Goal: Task Accomplishment & Management: Complete application form

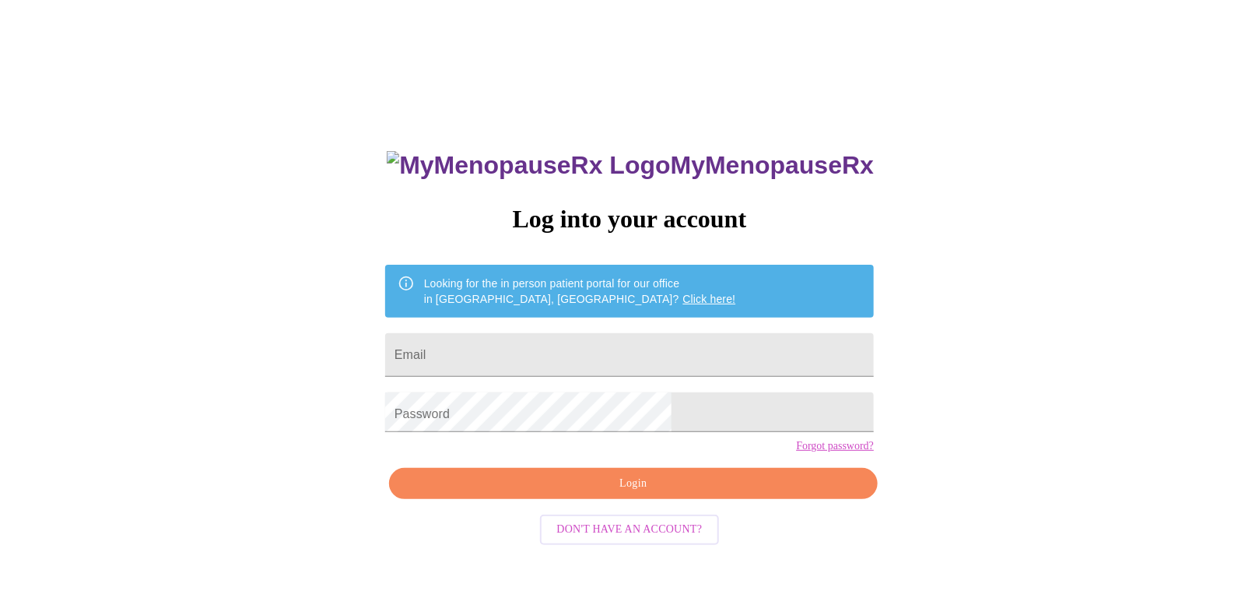
type input "[EMAIL_ADDRESS][DOMAIN_NAME]"
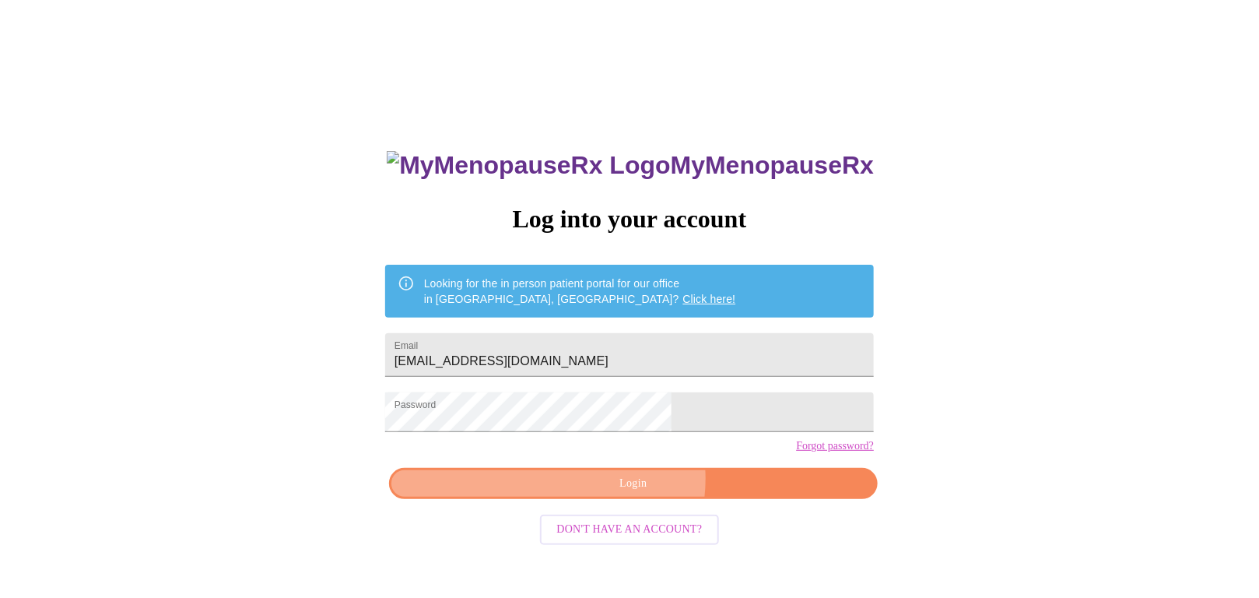
click at [649, 493] on span "Login" at bounding box center [633, 483] width 453 height 19
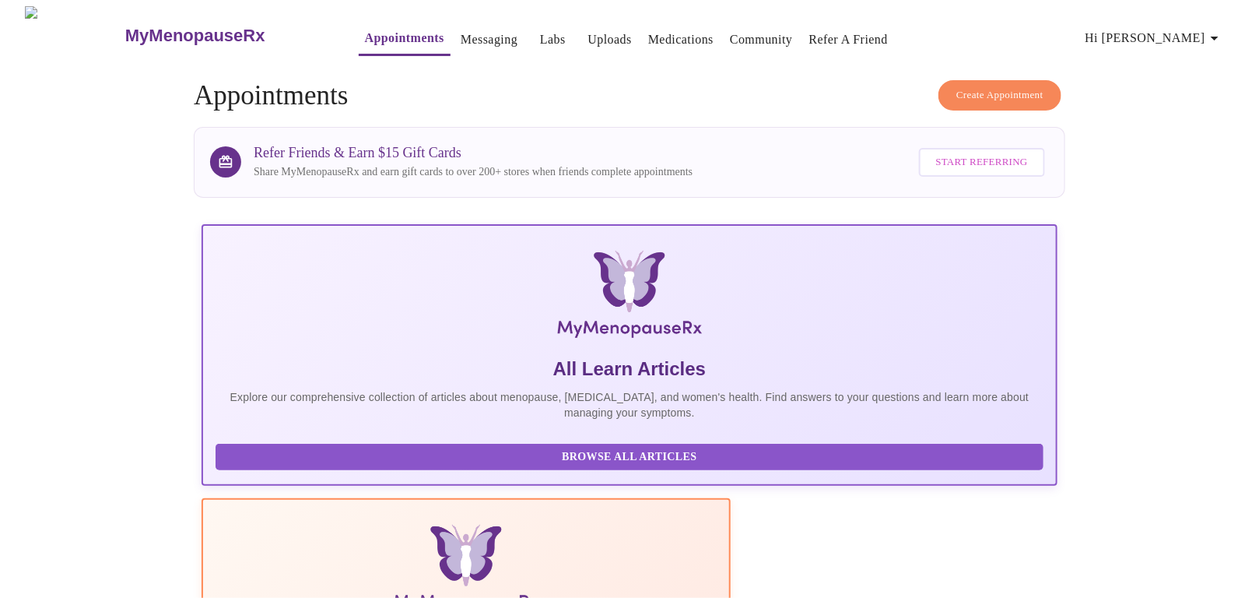
click at [1183, 30] on span "Hi [PERSON_NAME]" at bounding box center [1154, 38] width 139 height 22
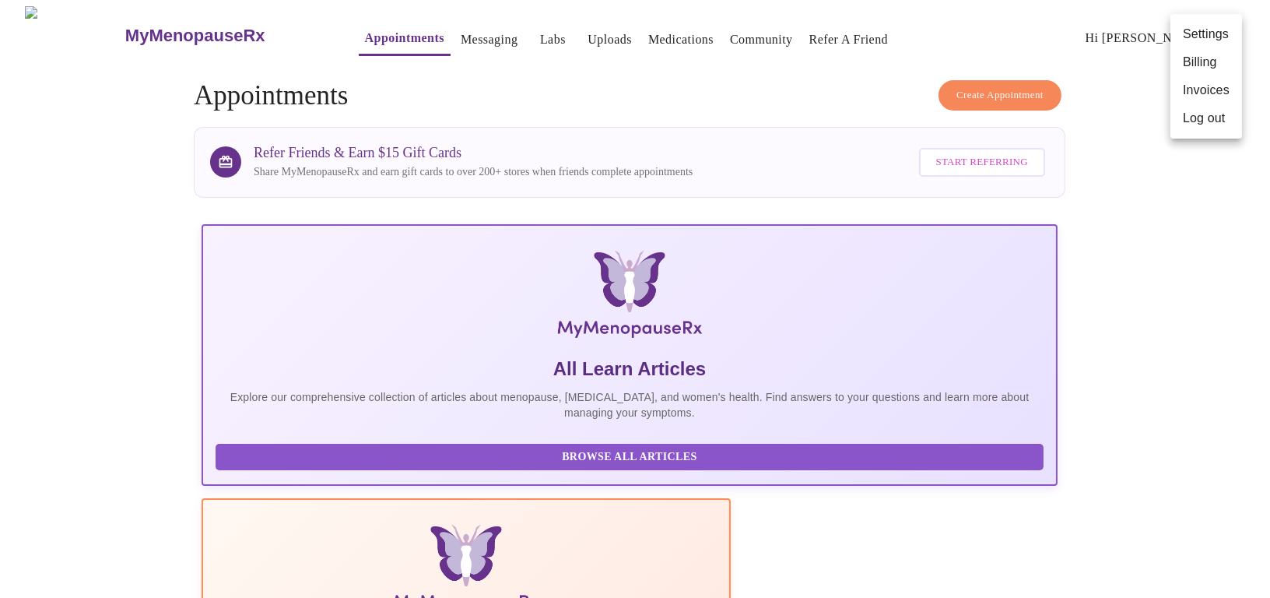
click at [150, 230] on div at bounding box center [635, 299] width 1270 height 598
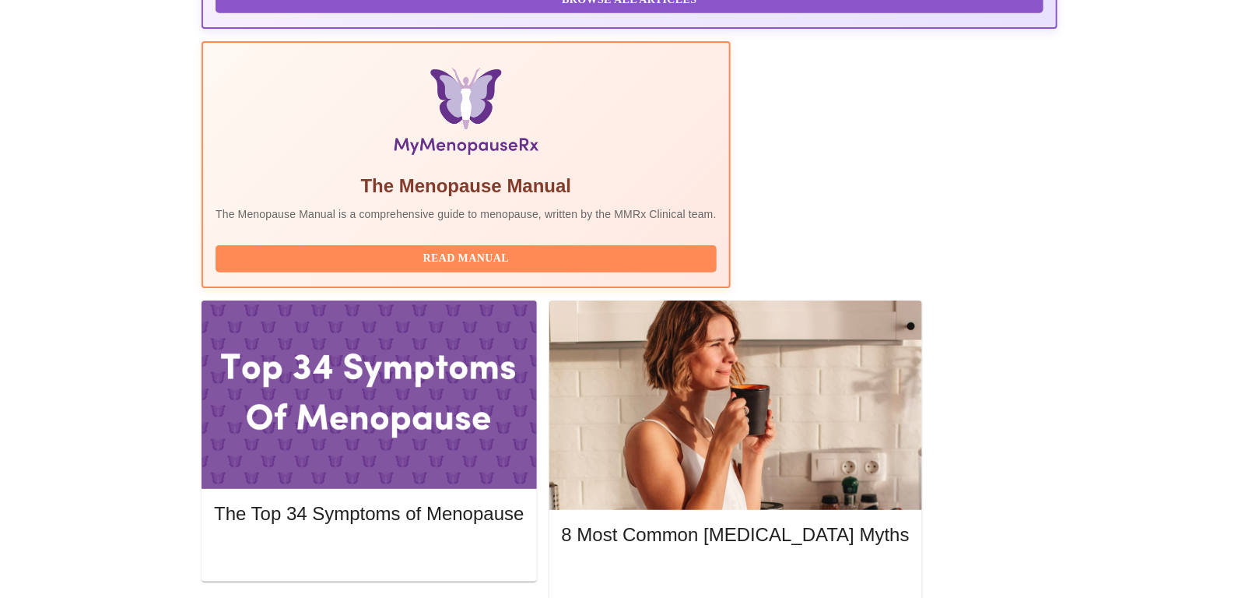
scroll to position [495, 0]
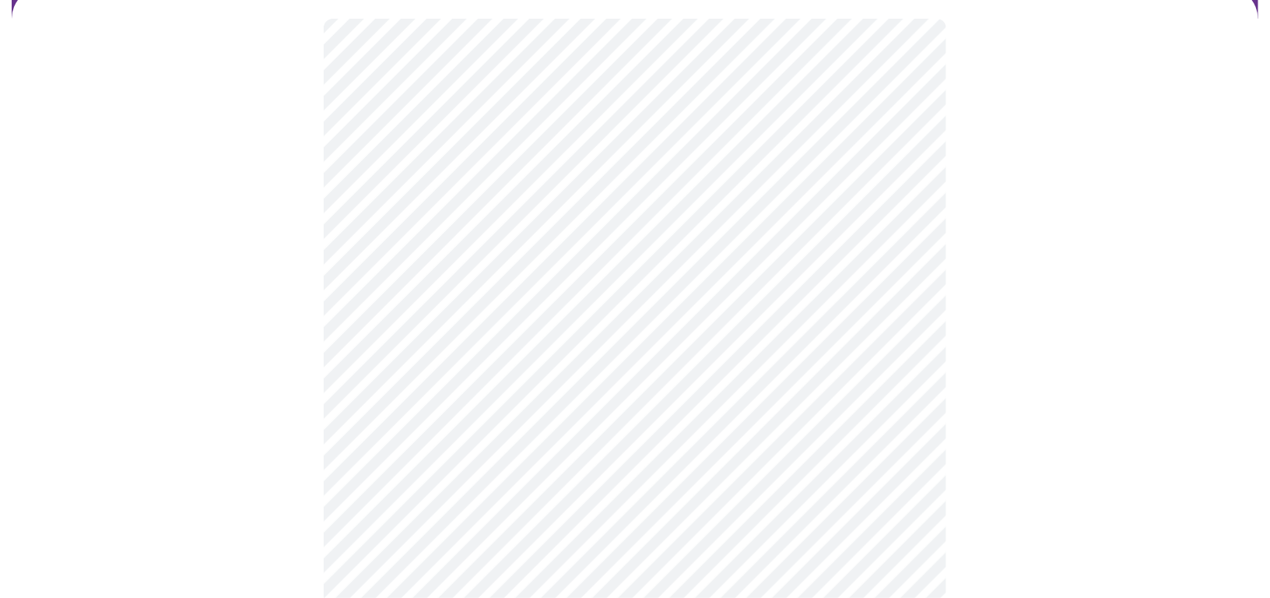
scroll to position [141, 0]
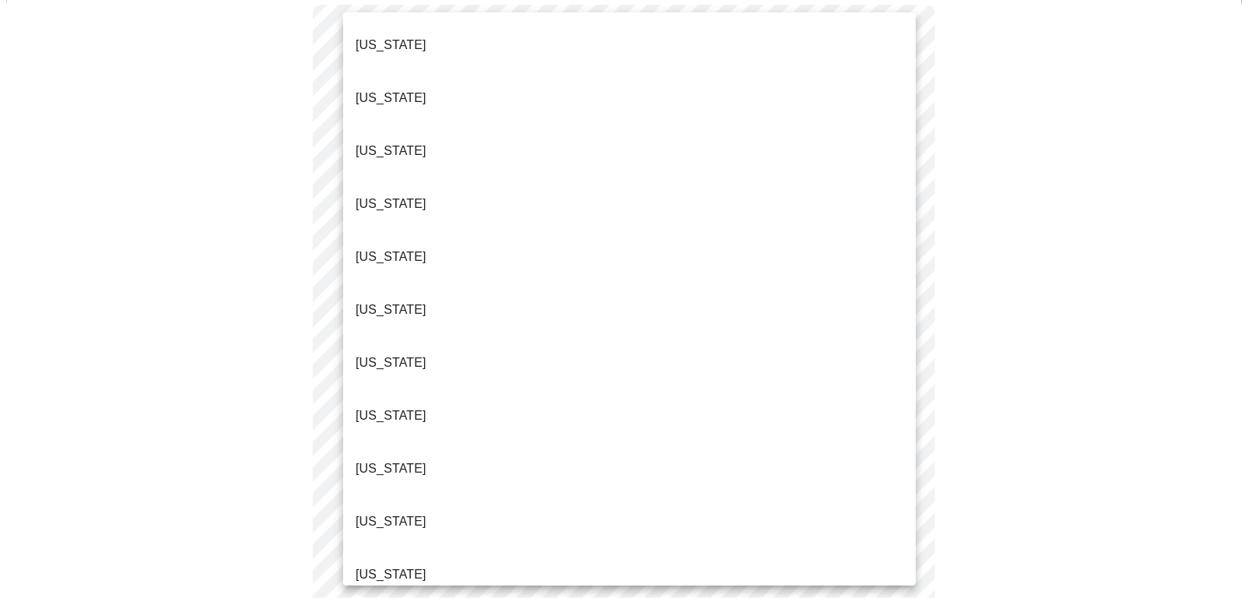
click at [555, 176] on body "MyMenopauseRx Appointments Messaging Labs Uploads Medications Community Refer a…" at bounding box center [629, 517] width 1247 height 1305
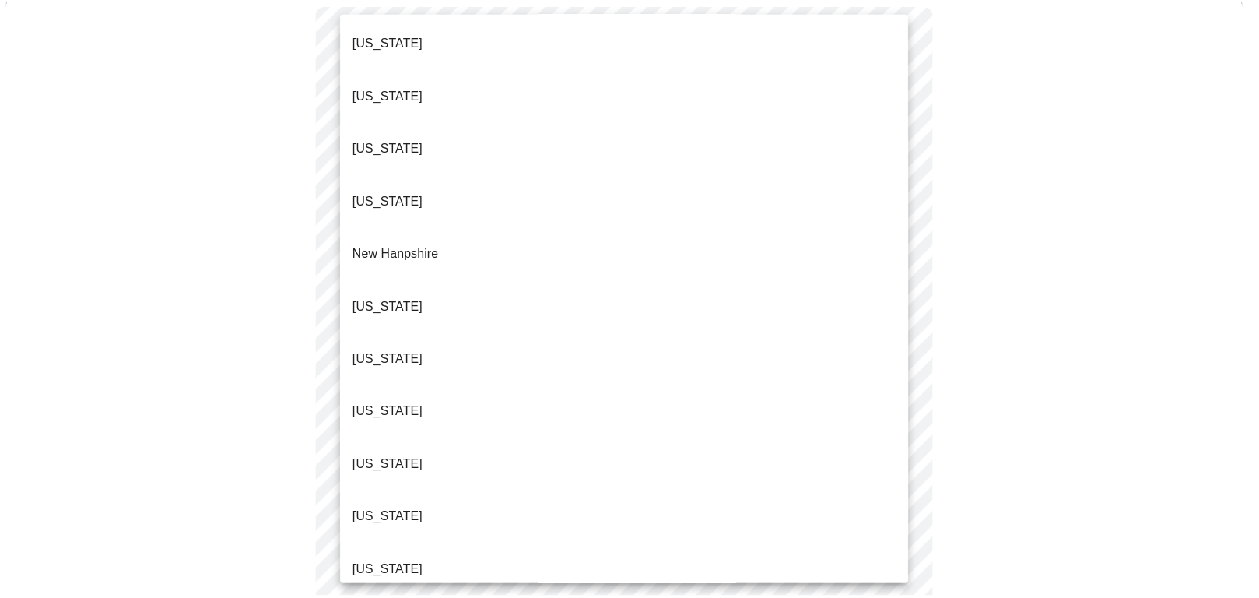
scroll to position [1305, 0]
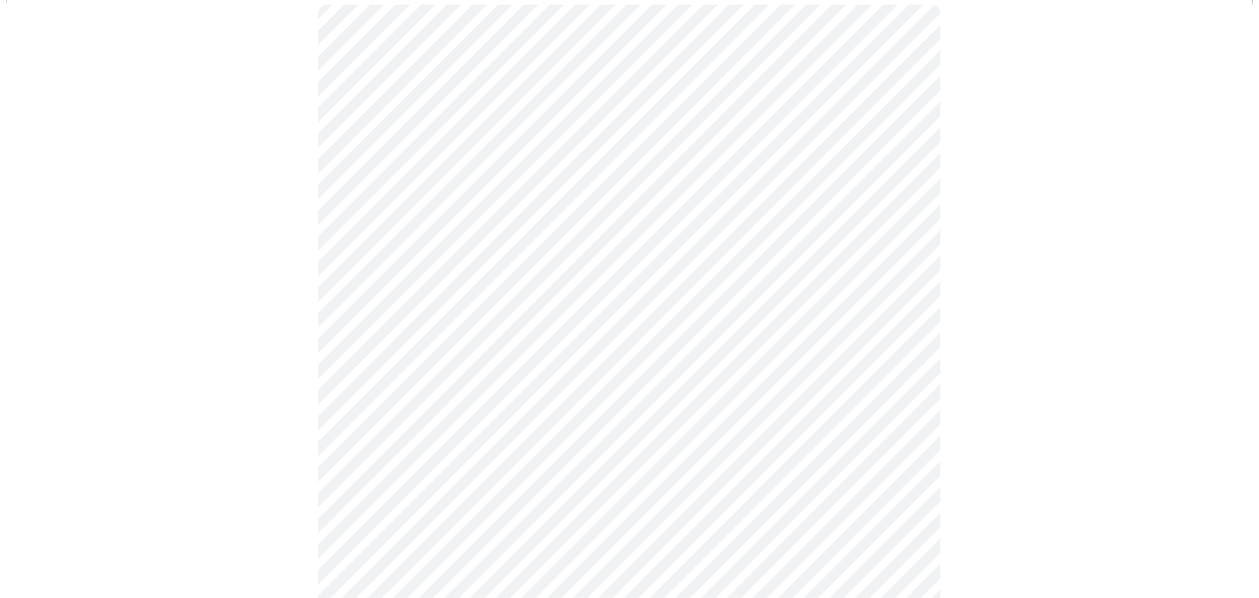
click at [478, 274] on body "MyMenopauseRx Appointments Messaging Labs Uploads Medications Community Refer a…" at bounding box center [629, 513] width 1247 height 1296
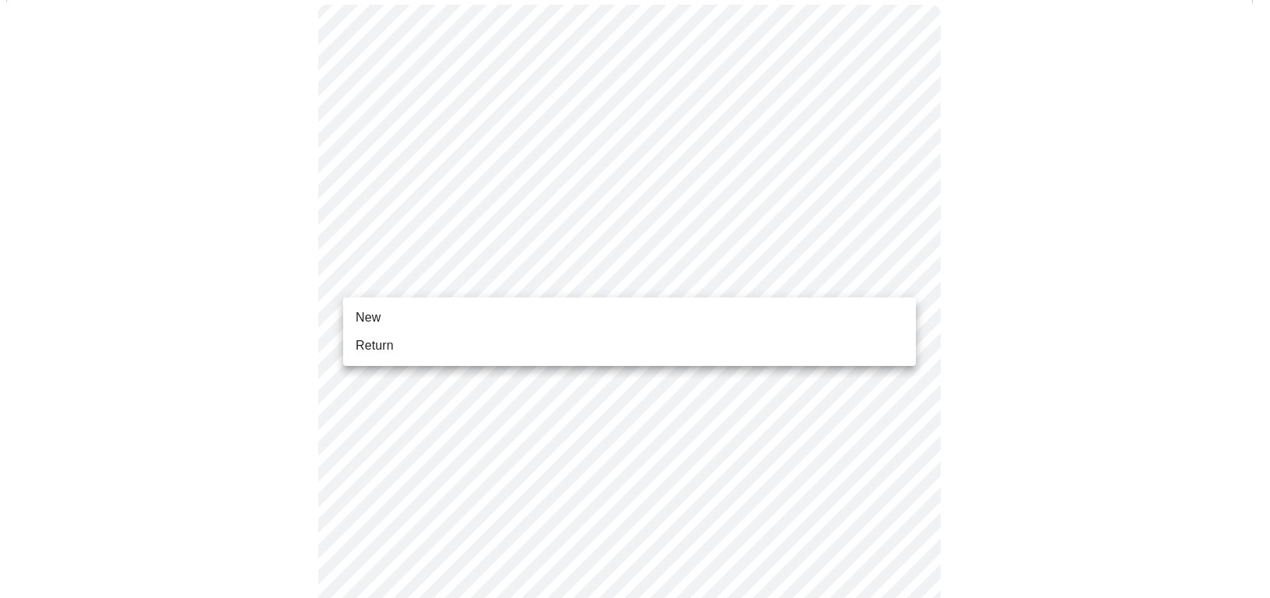
click at [403, 340] on li "Return" at bounding box center [629, 345] width 573 height 28
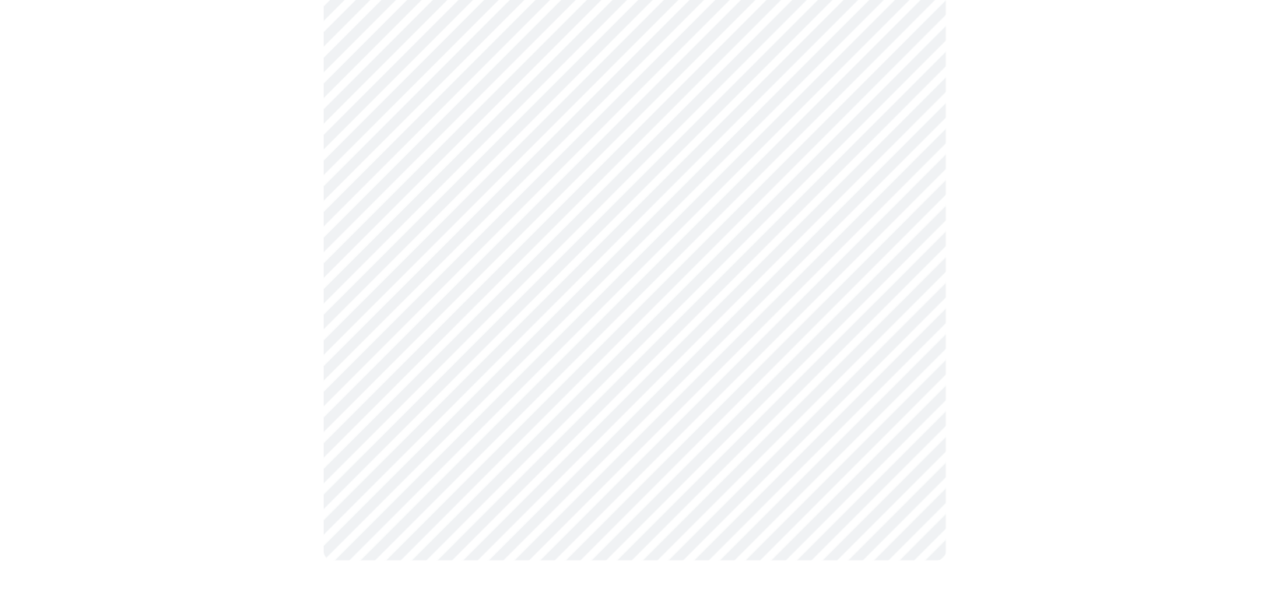
scroll to position [0, 0]
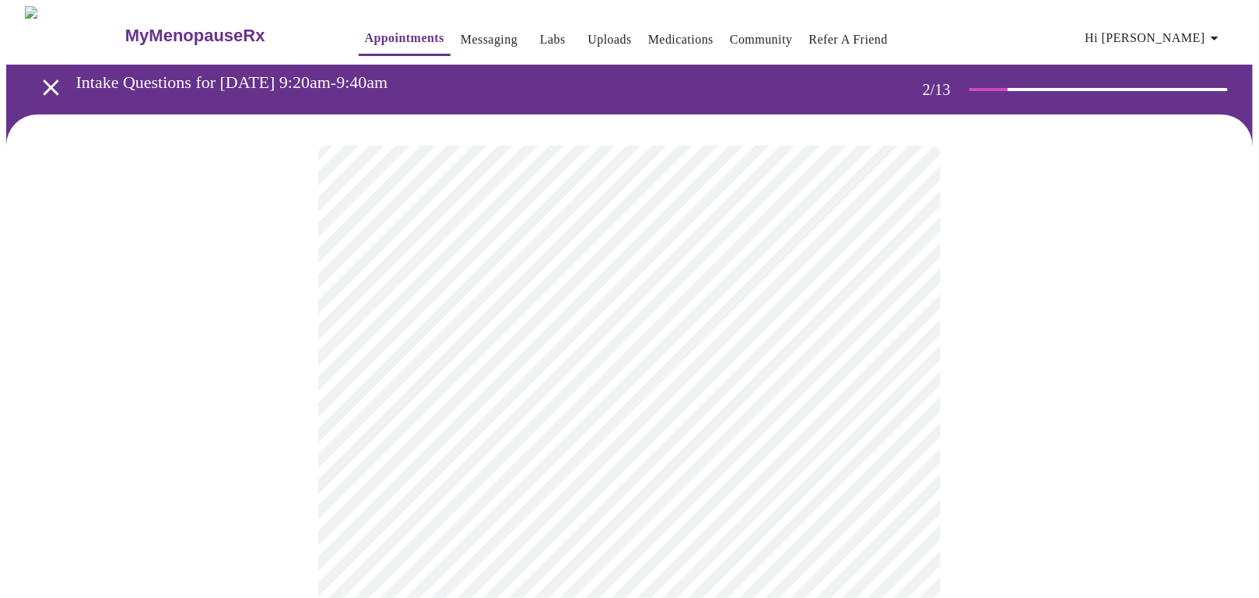
click at [584, 310] on body "MyMenopauseRx Appointments Messaging Labs Uploads Medications Community Refer a…" at bounding box center [629, 458] width 1247 height 904
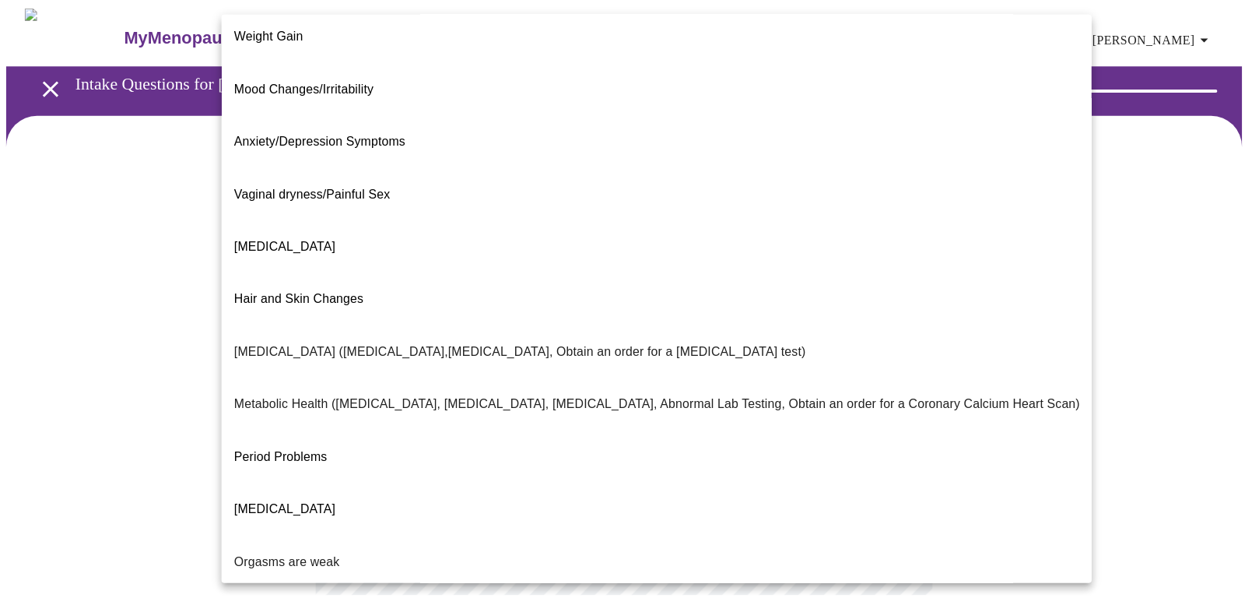
scroll to position [149, 0]
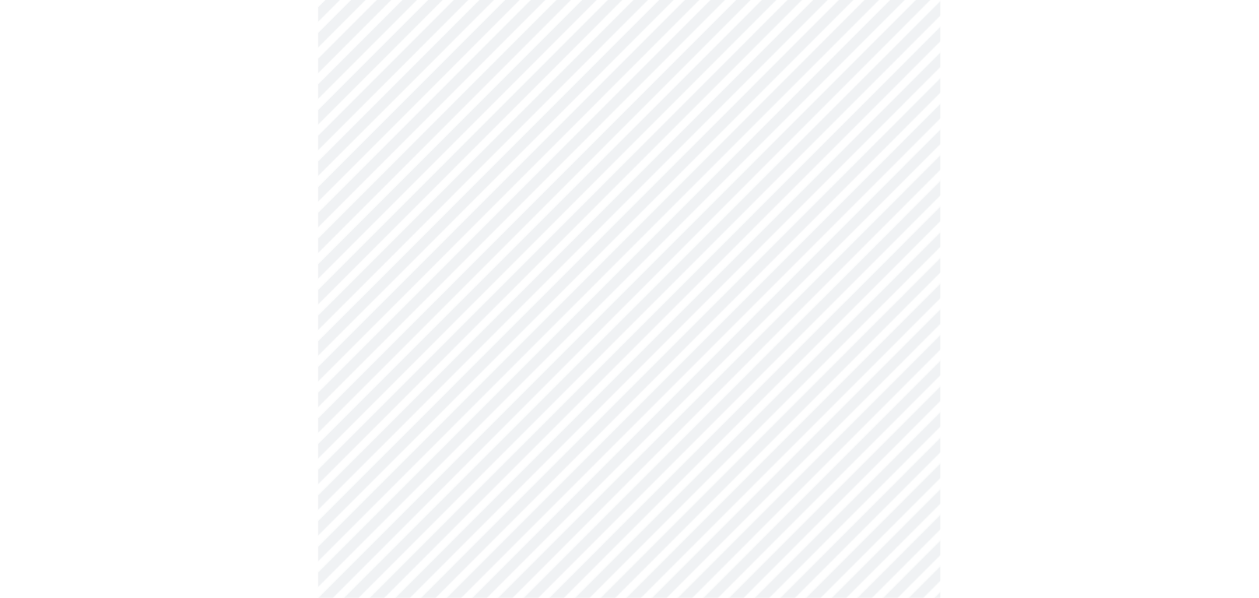
scroll to position [282, 0]
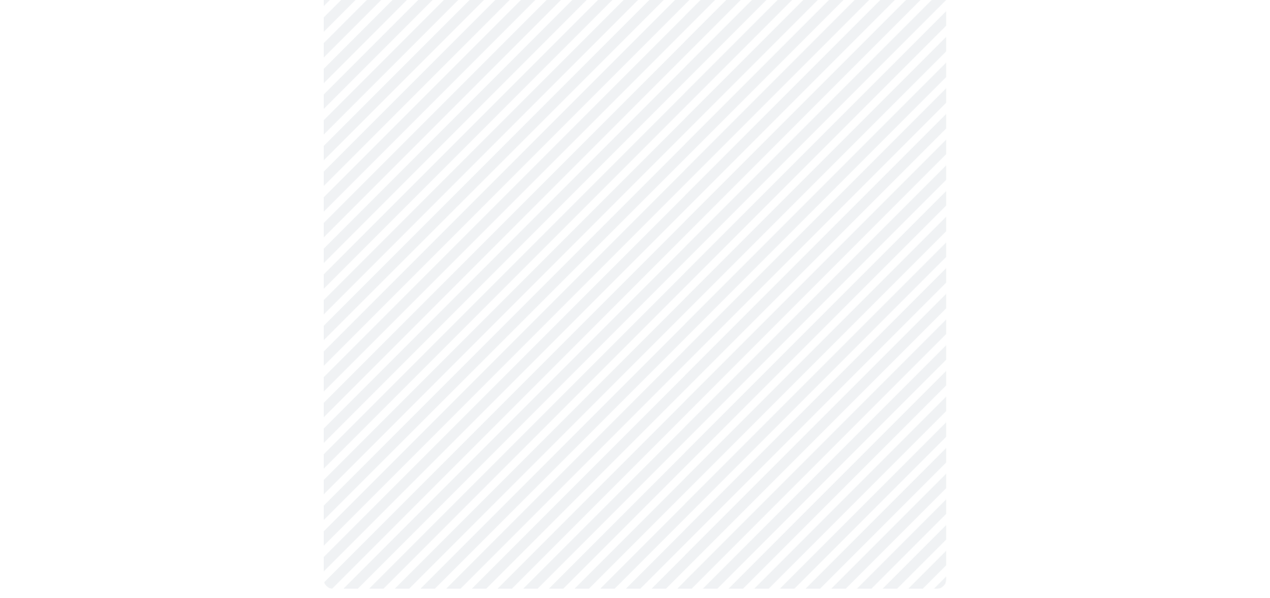
click at [416, 175] on body "MyMenopauseRx Appointments Messaging Labs Uploads Medications Community Refer a…" at bounding box center [634, 172] width 1257 height 896
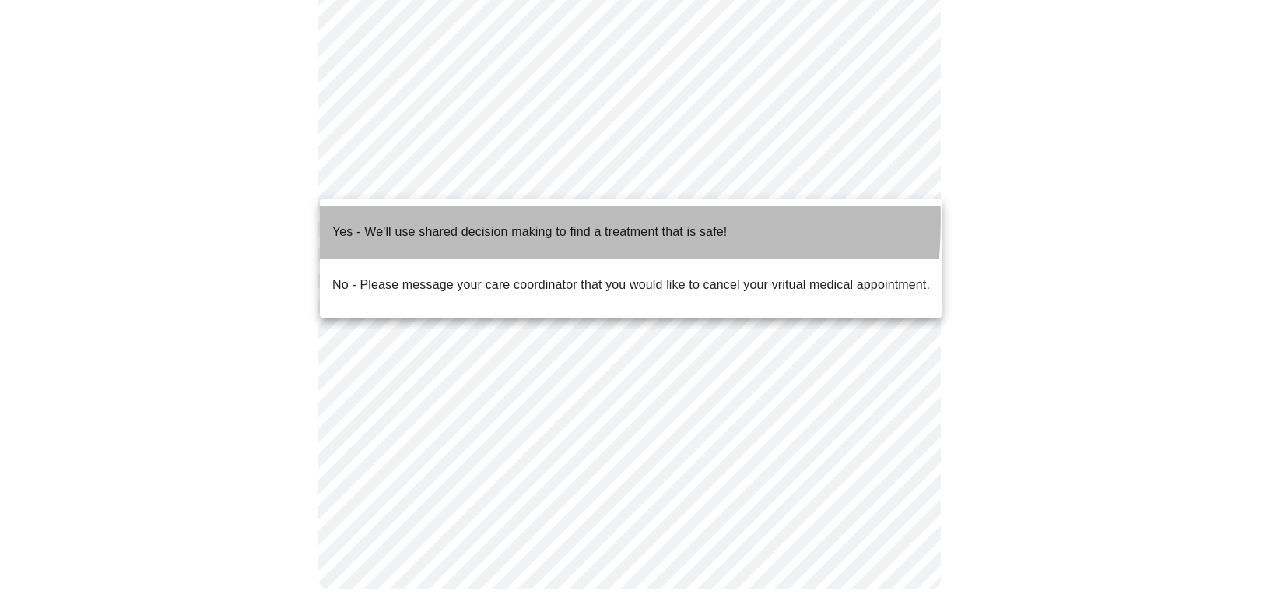
click at [418, 223] on p "Yes - We'll use shared decision making to find a treatment that is safe!" at bounding box center [529, 232] width 394 height 19
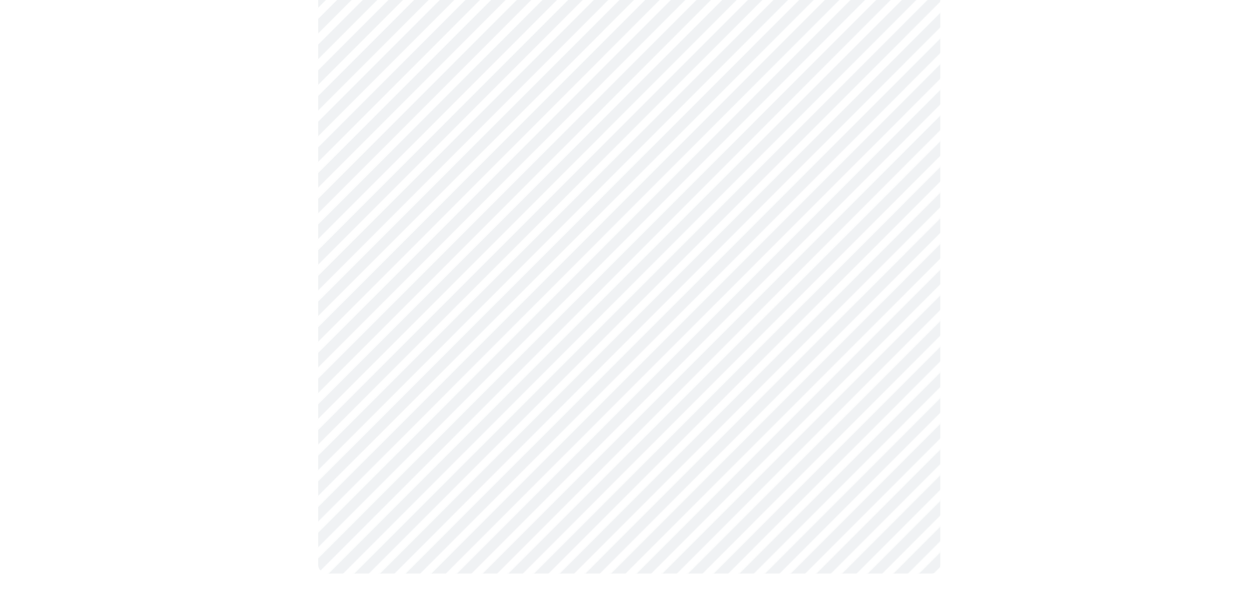
scroll to position [0, 0]
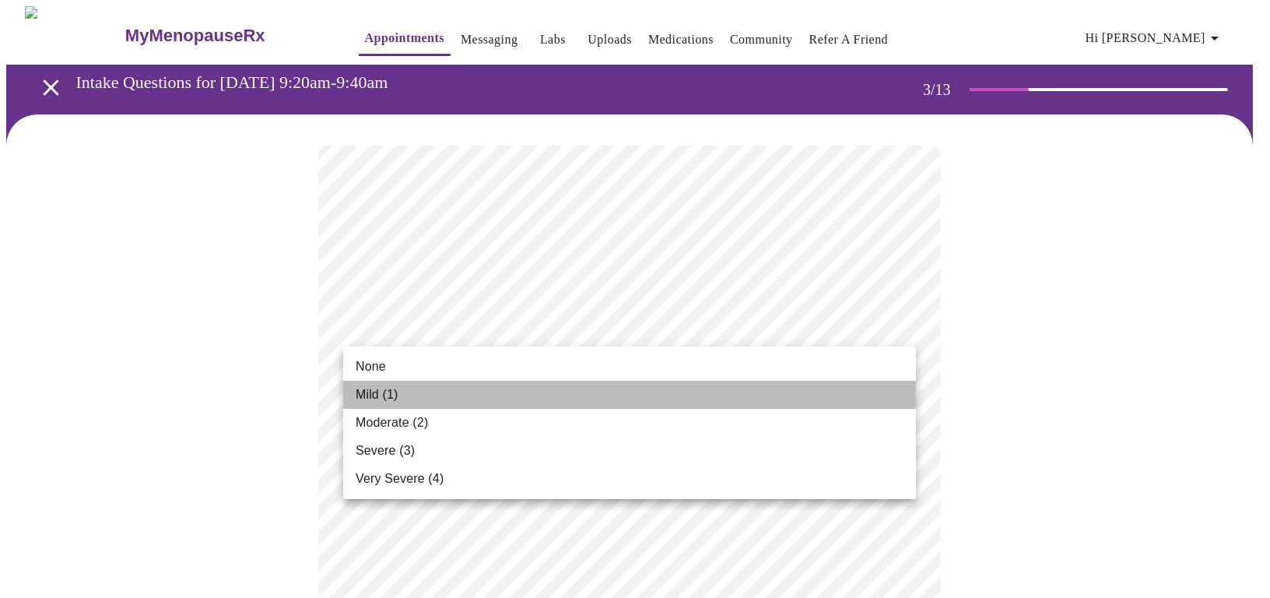
click at [368, 393] on span "Mild (1)" at bounding box center [377, 394] width 43 height 19
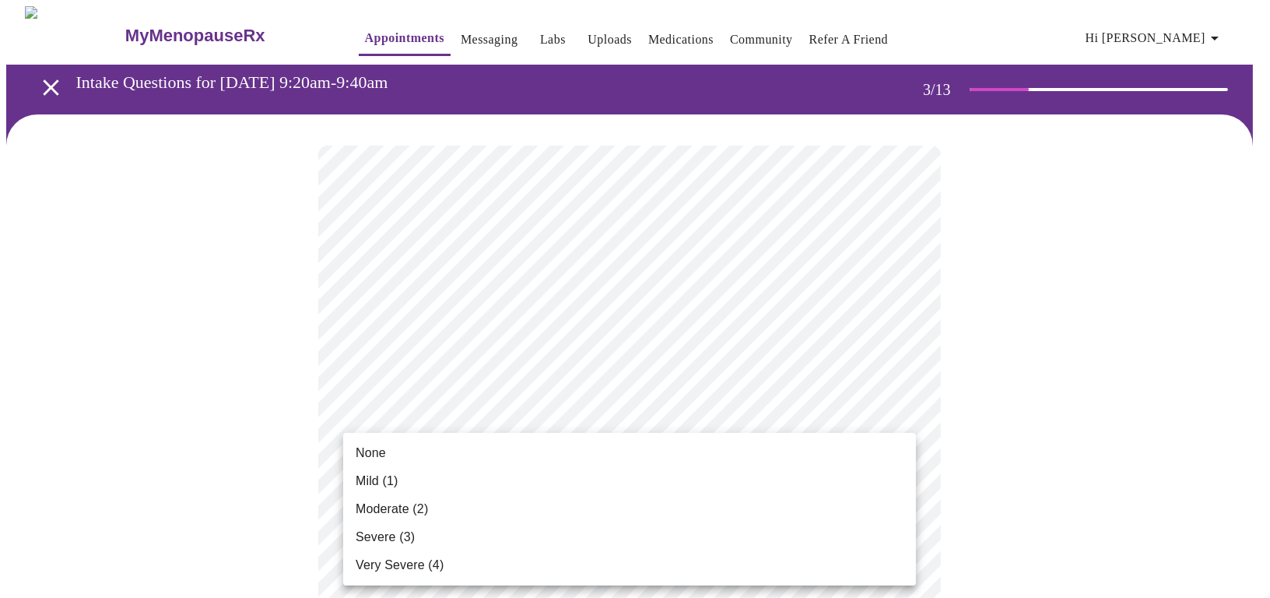
click at [364, 475] on span "Mild (1)" at bounding box center [377, 481] width 43 height 19
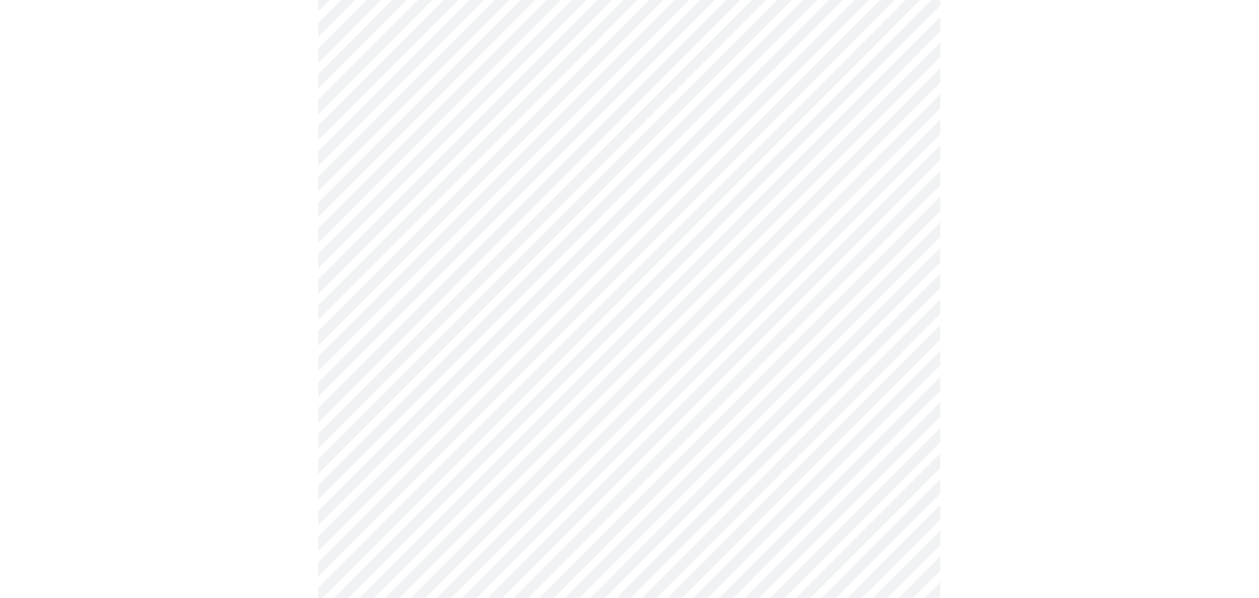
scroll to position [212, 0]
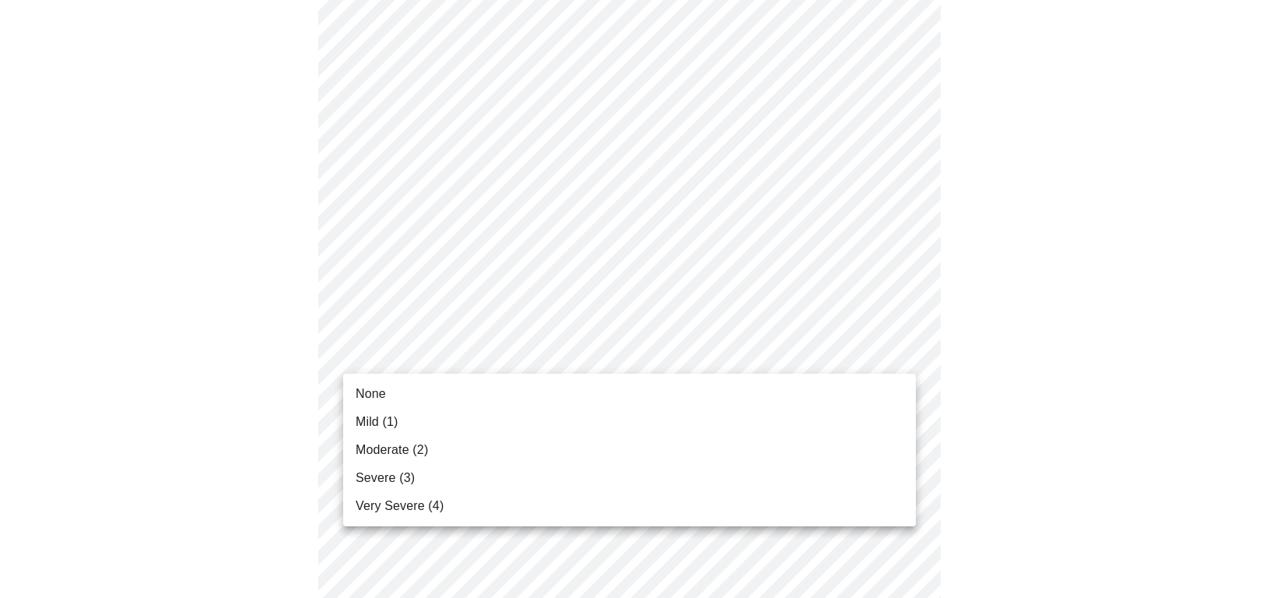
click at [361, 415] on span "Mild (1)" at bounding box center [377, 421] width 43 height 19
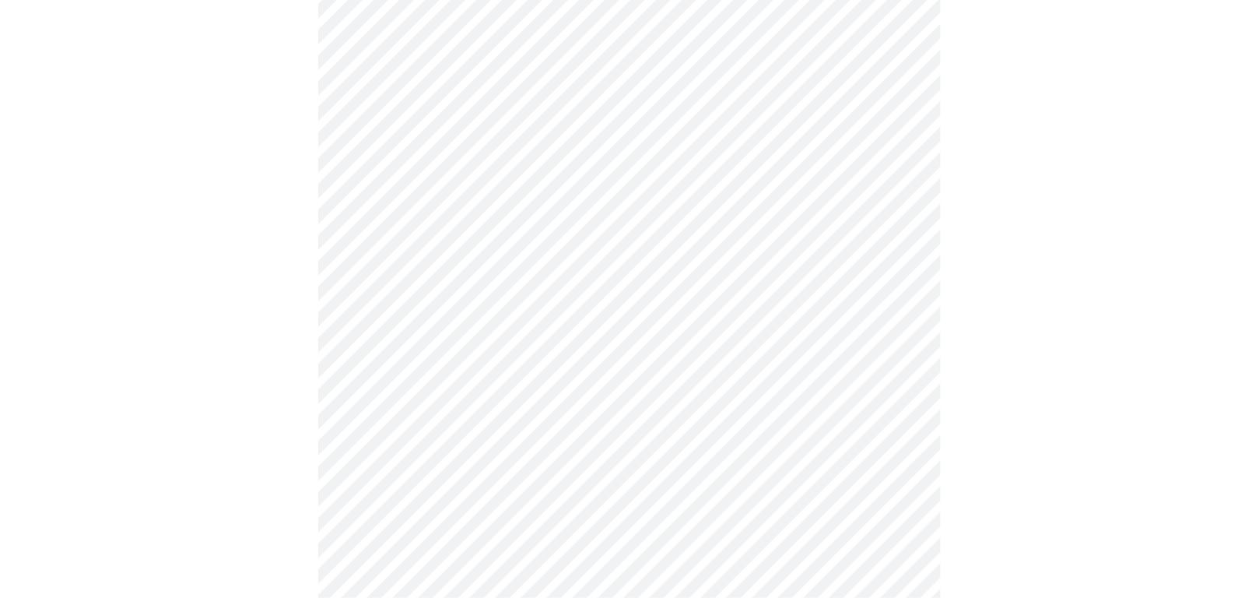
scroll to position [424, 0]
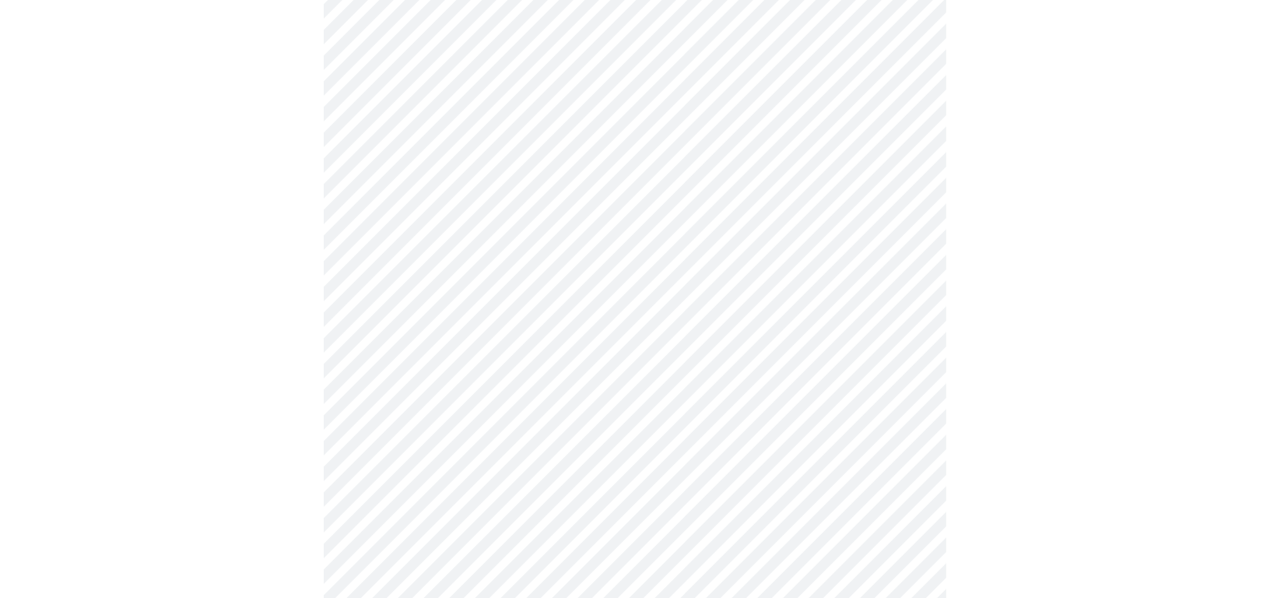
click at [389, 254] on body "MyMenopauseRx Appointments Messaging Labs Uploads Medications Community Refer a…" at bounding box center [634, 536] width 1257 height 1909
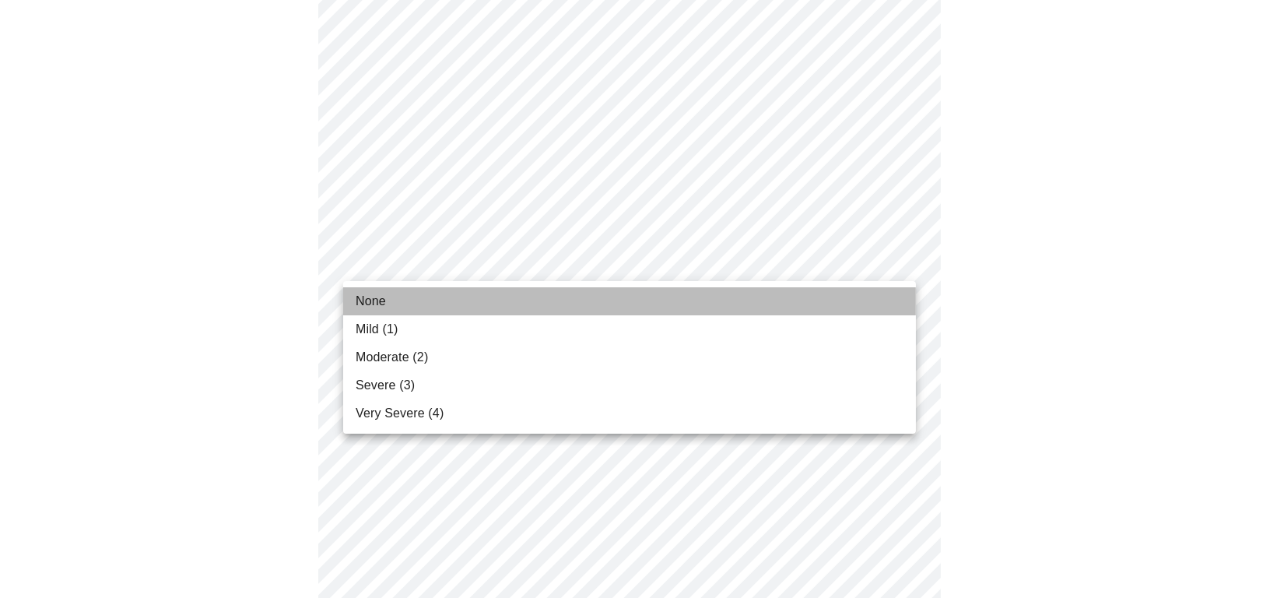
click at [373, 299] on span "None" at bounding box center [371, 301] width 30 height 19
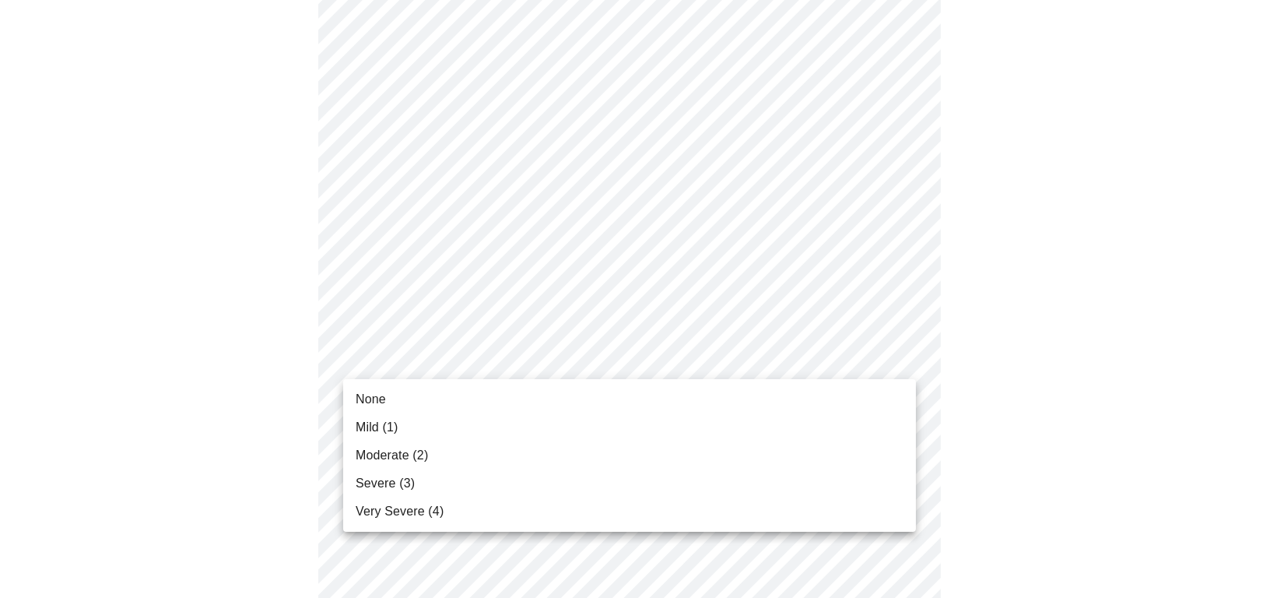
click at [364, 357] on body "MyMenopauseRx Appointments Messaging Labs Uploads Medications Community Refer a…" at bounding box center [634, 528] width 1257 height 1892
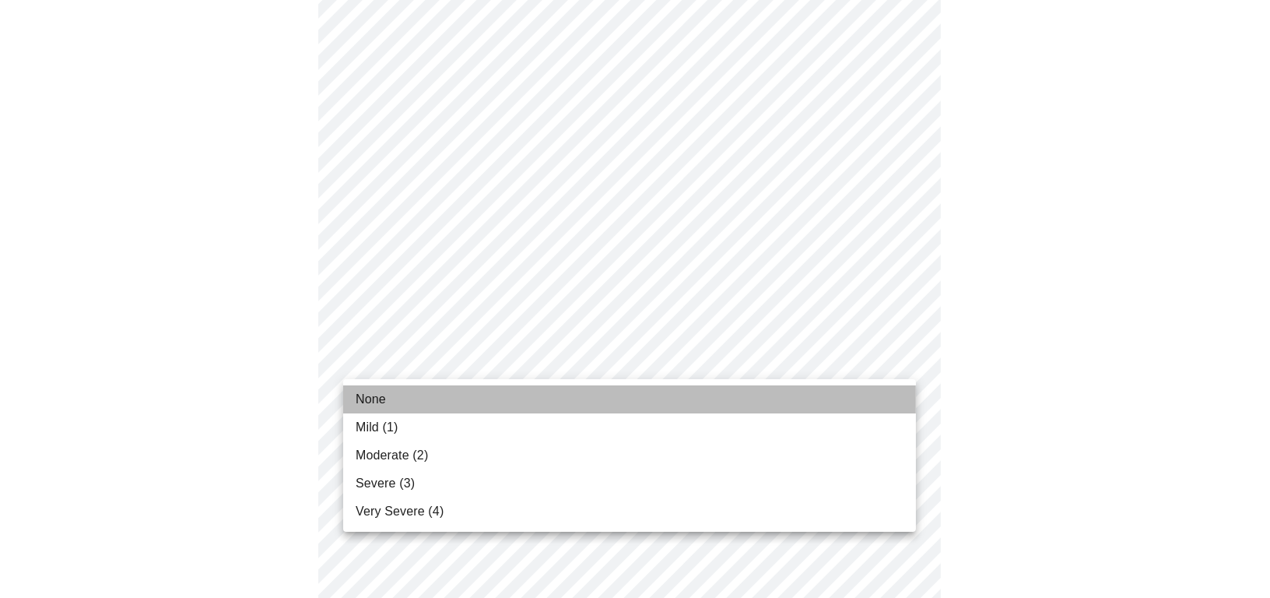
click at [360, 402] on span "None" at bounding box center [371, 399] width 30 height 19
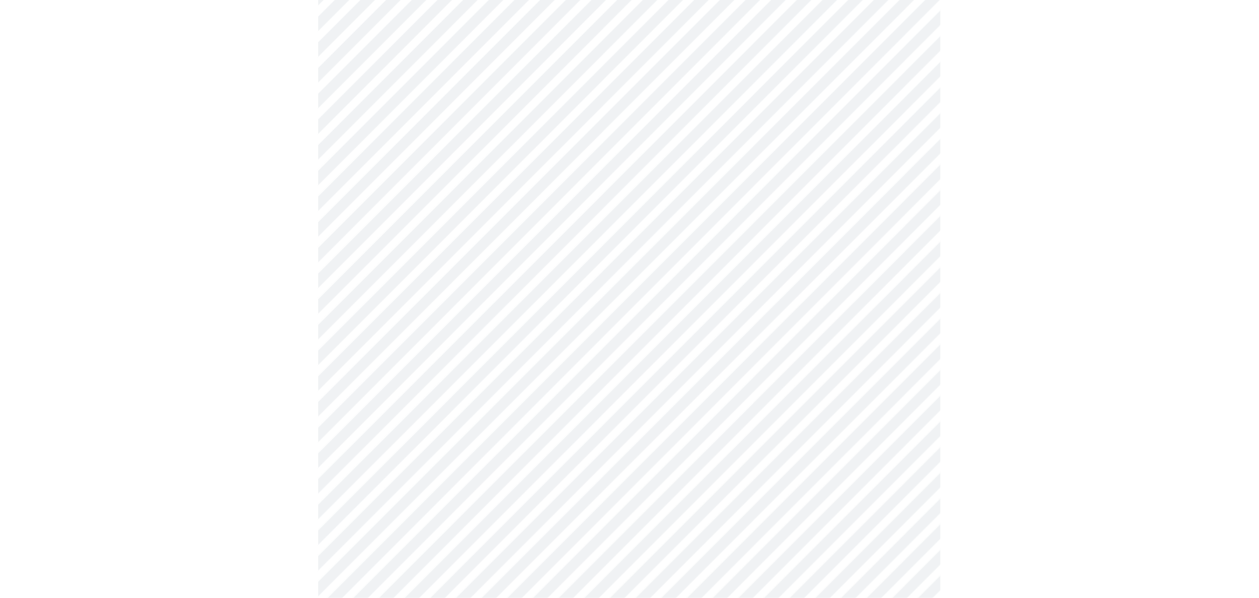
scroll to position [636, 0]
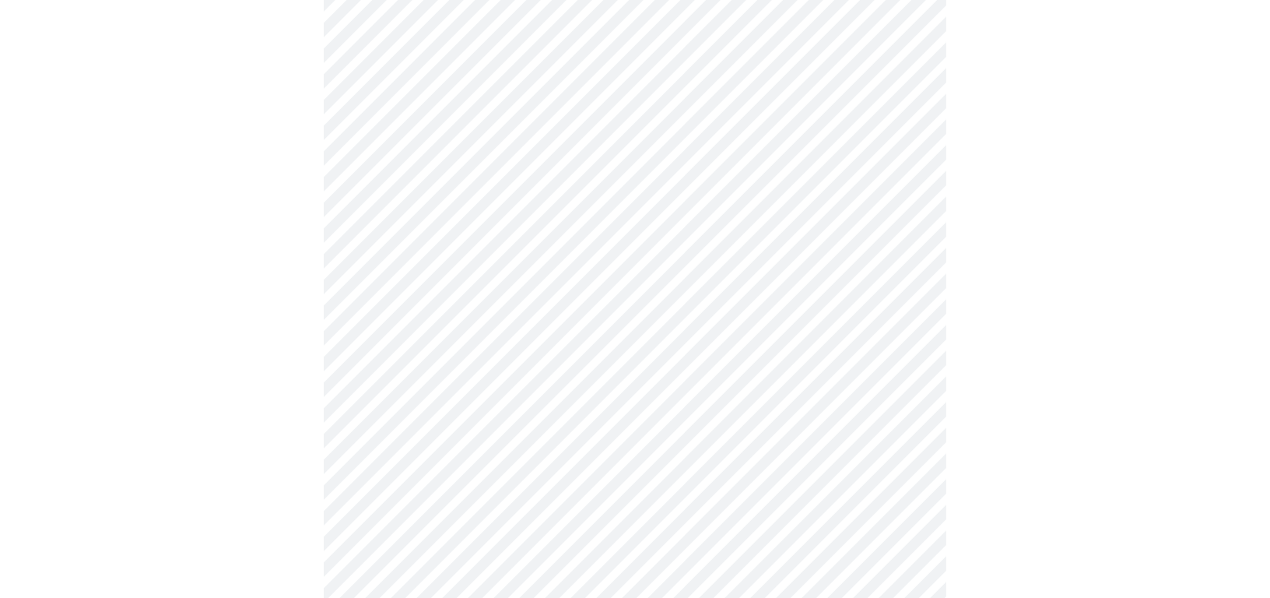
click at [374, 243] on body "MyMenopauseRx Appointments Messaging Labs Uploads Medications Community Refer a…" at bounding box center [634, 308] width 1257 height 1876
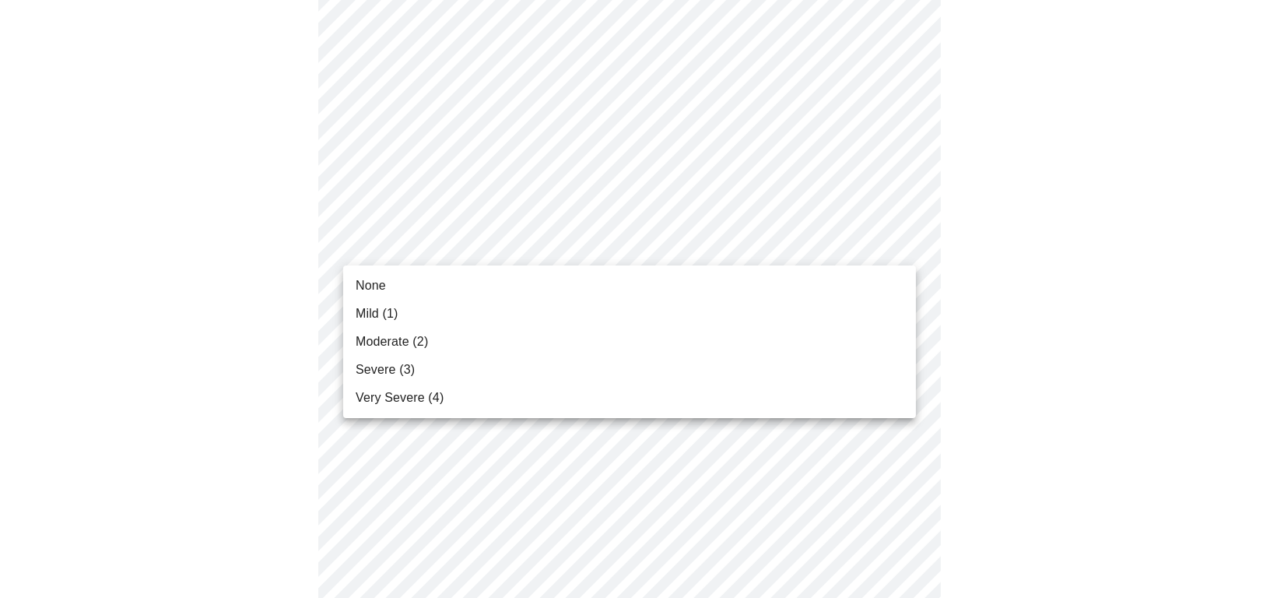
click at [364, 283] on span "None" at bounding box center [371, 285] width 30 height 19
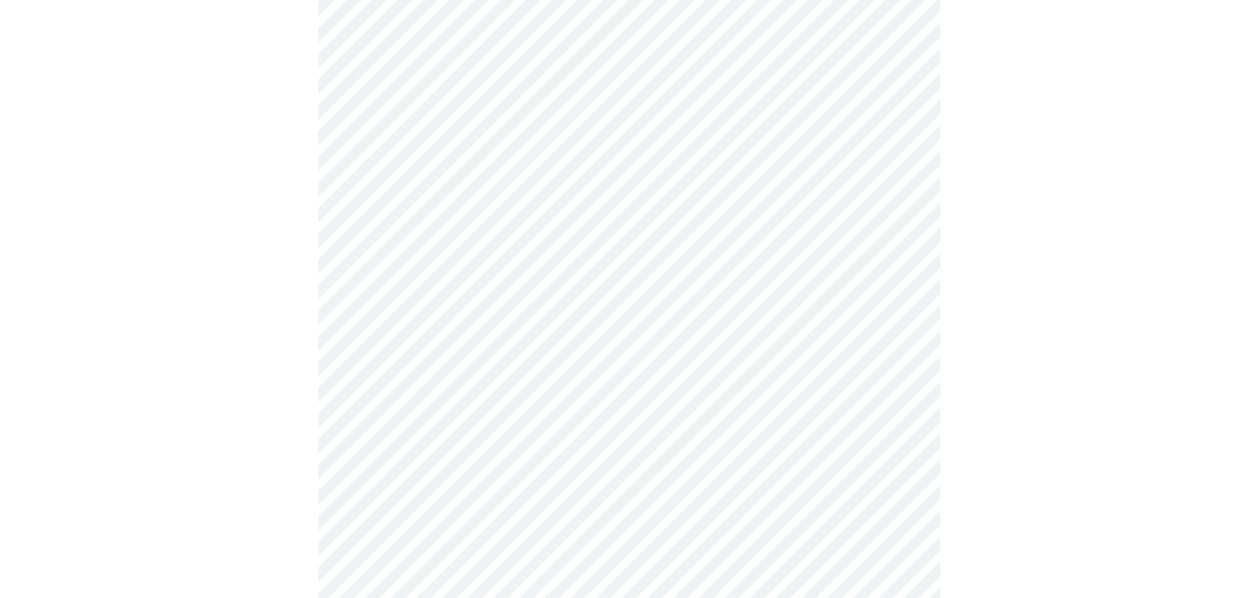
scroll to position [848, 0]
click at [371, 153] on body "MyMenopauseRx Appointments Messaging Labs Uploads Medications Community Refer a…" at bounding box center [629, 88] width 1247 height 1860
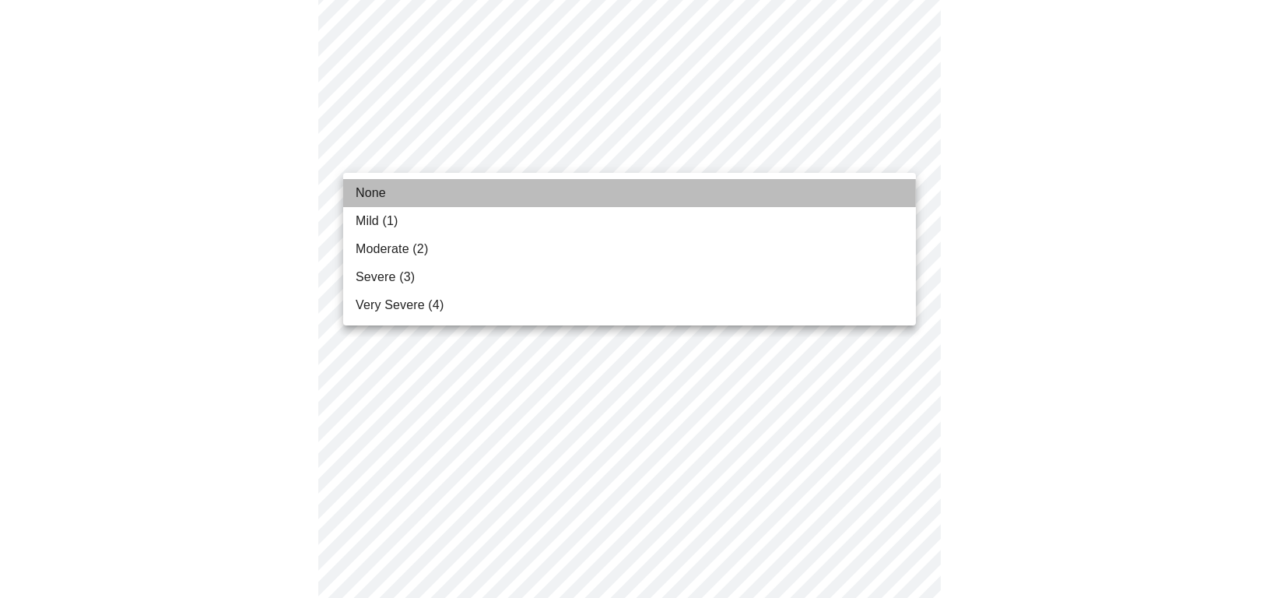
click at [366, 195] on span "None" at bounding box center [371, 193] width 30 height 19
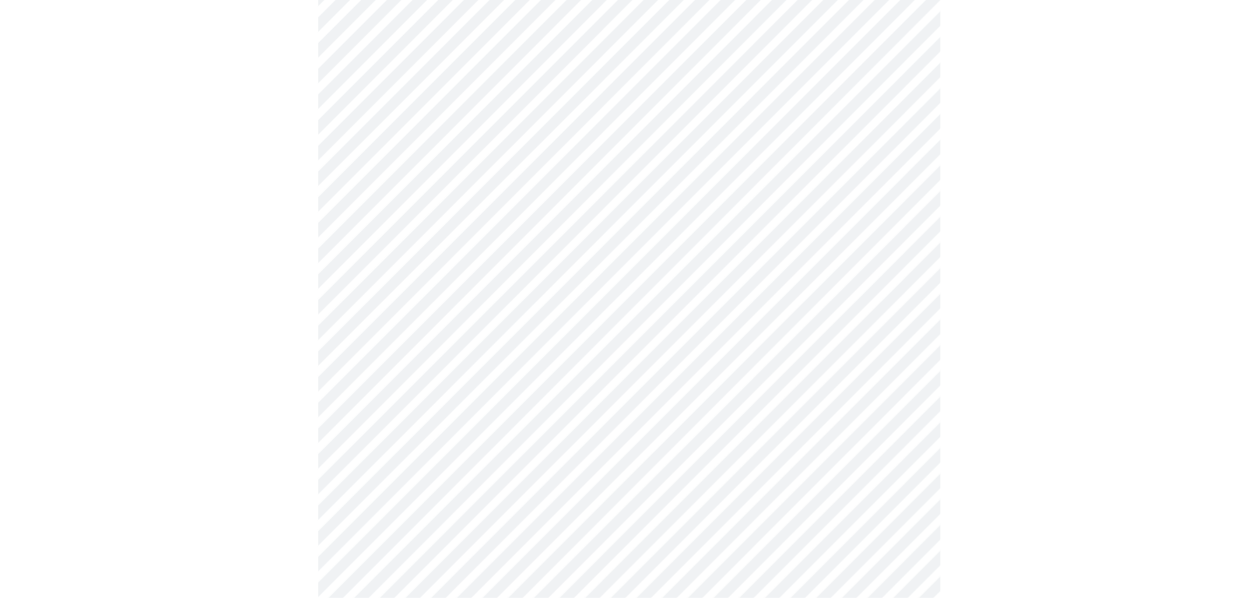
scroll to position [990, 0]
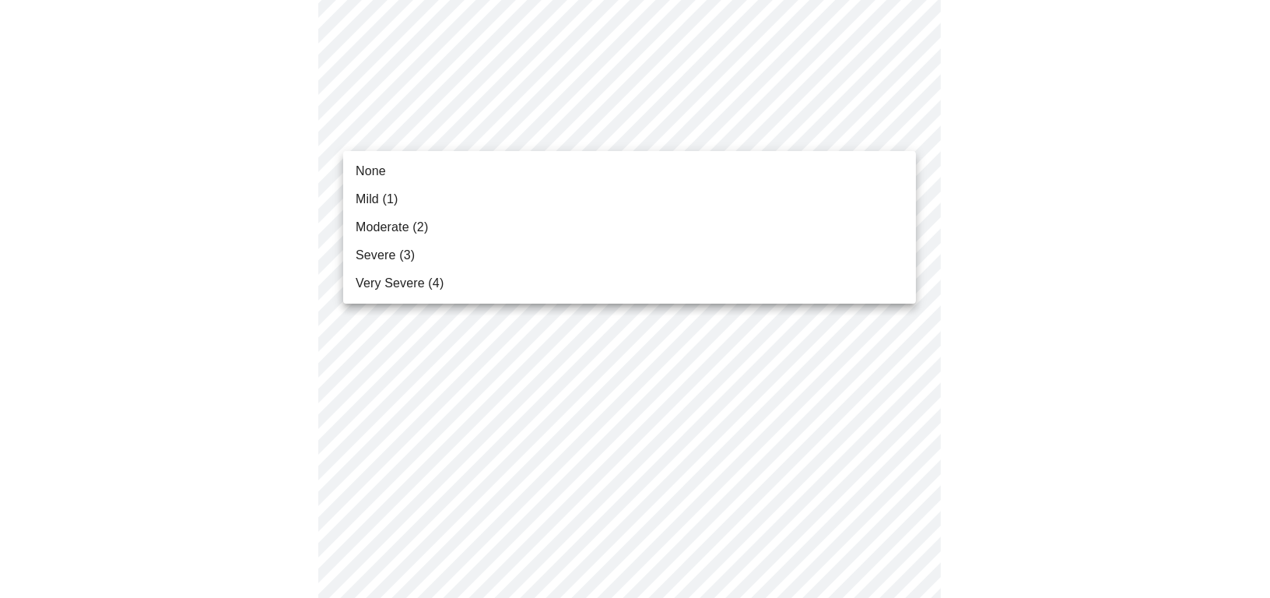
click at [356, 168] on span "None" at bounding box center [371, 171] width 30 height 19
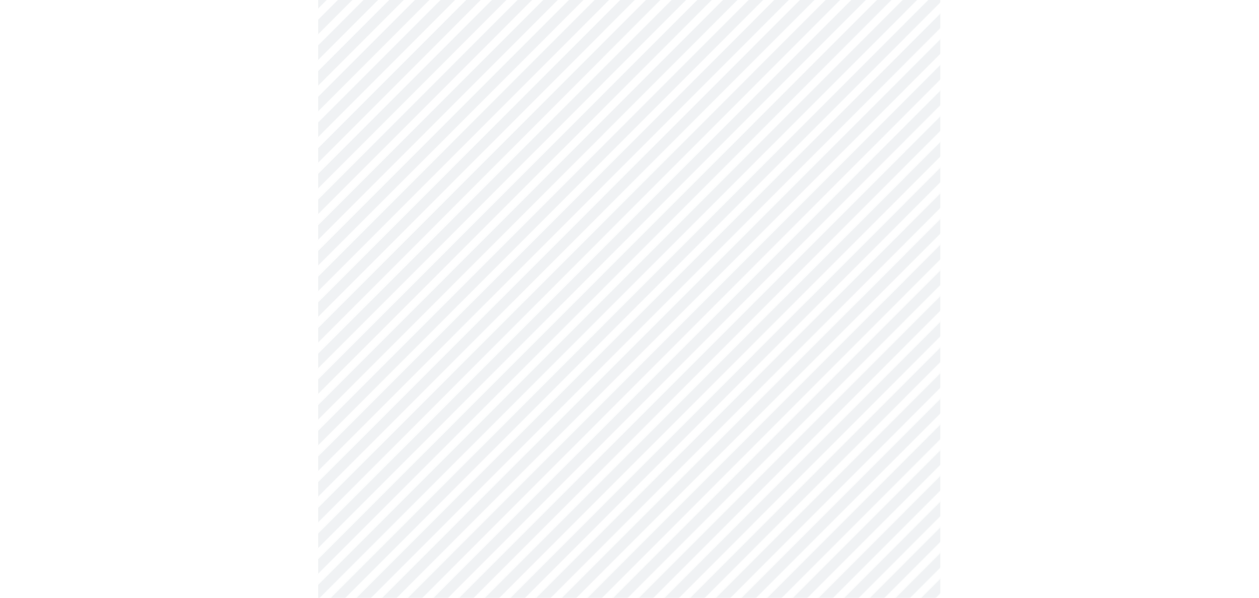
scroll to position [1131, 0]
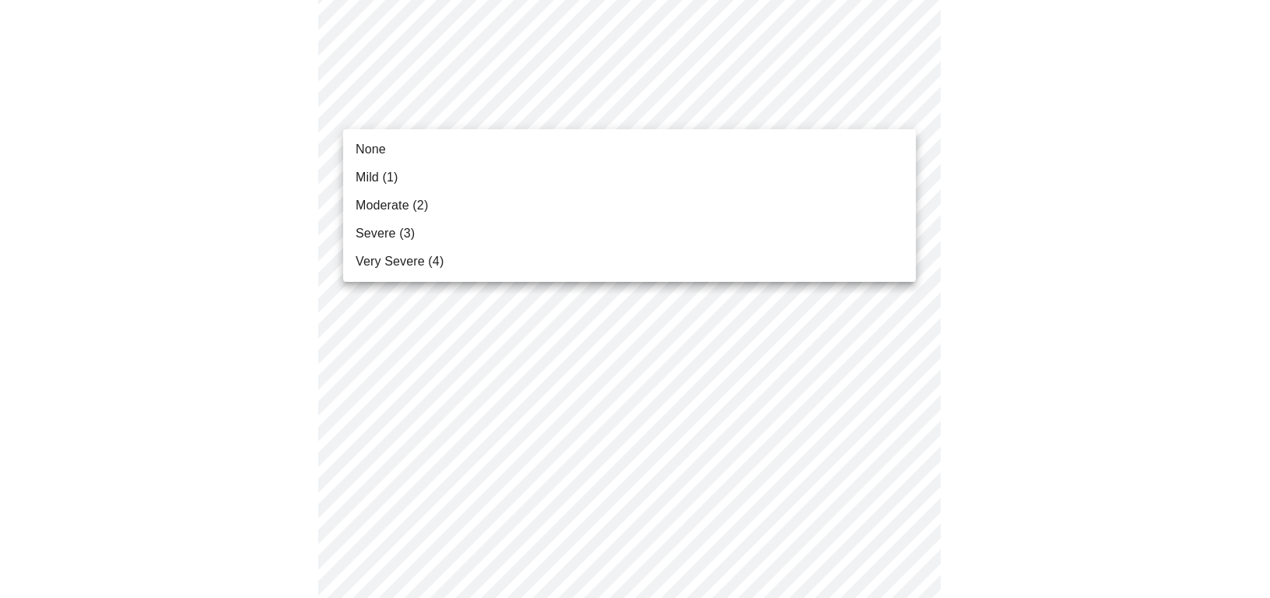
click at [366, 174] on span "Mild (1)" at bounding box center [377, 177] width 43 height 19
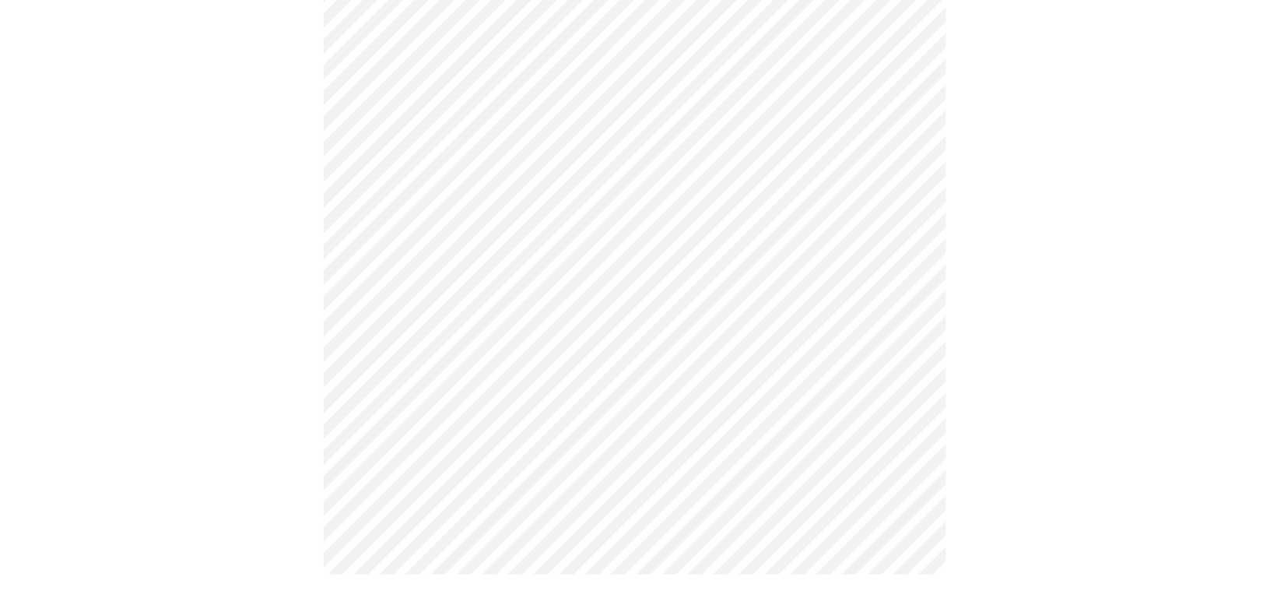
scroll to position [1212, 0]
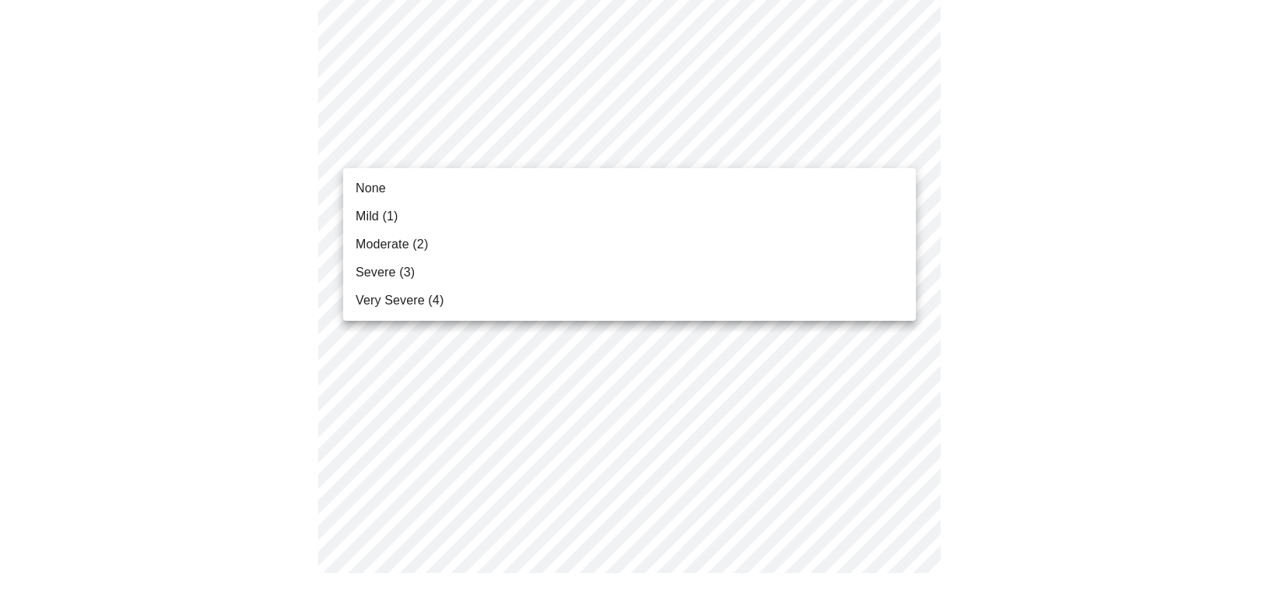
click at [369, 191] on span "None" at bounding box center [371, 188] width 30 height 19
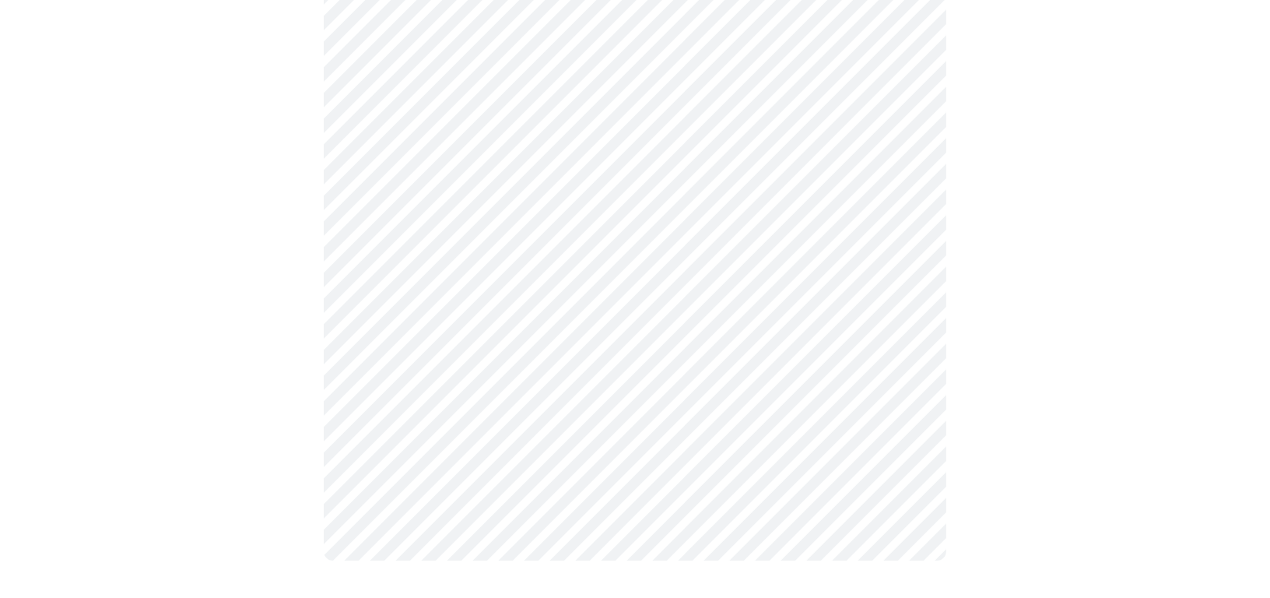
scroll to position [1195, 0]
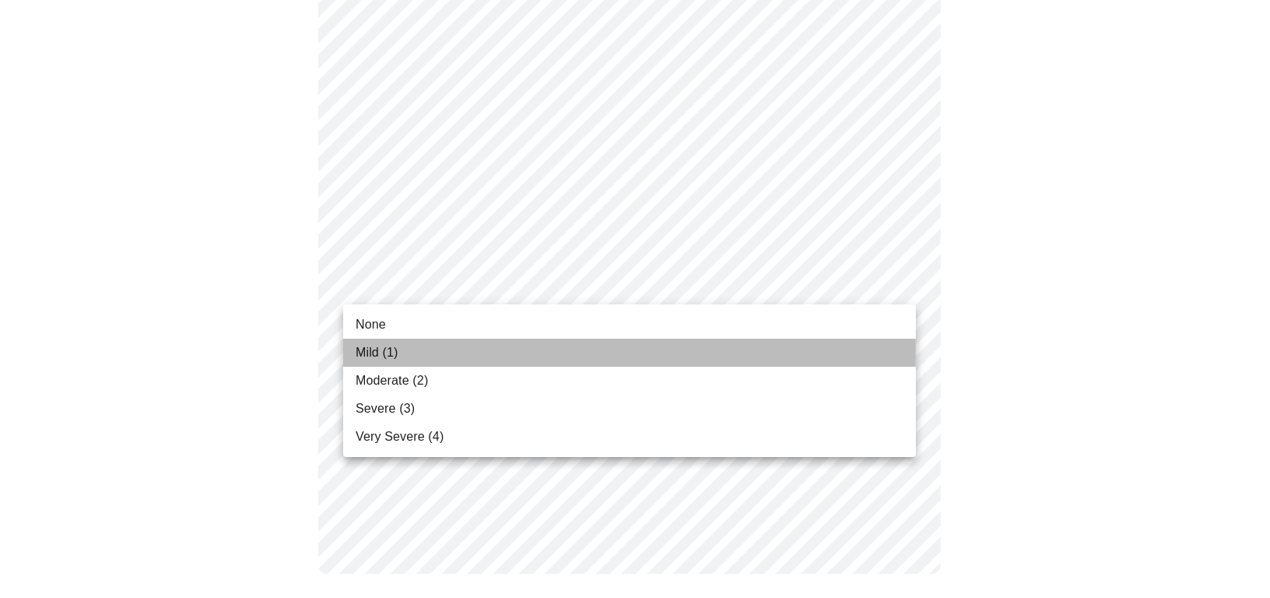
click at [364, 354] on span "Mild (1)" at bounding box center [377, 352] width 43 height 19
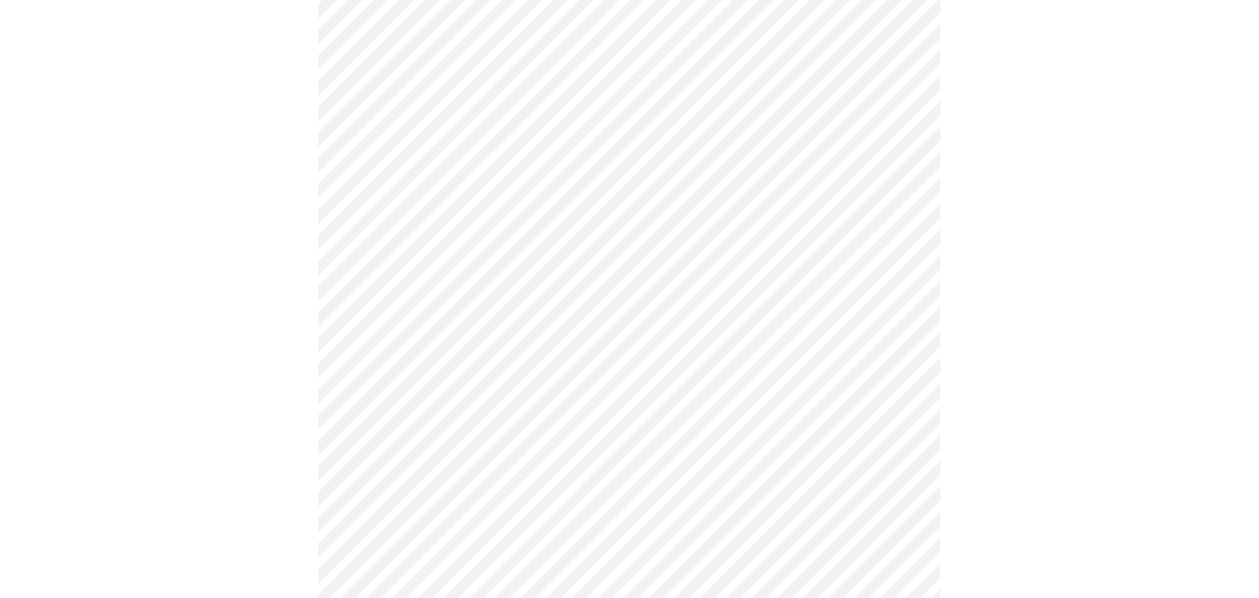
scroll to position [777, 0]
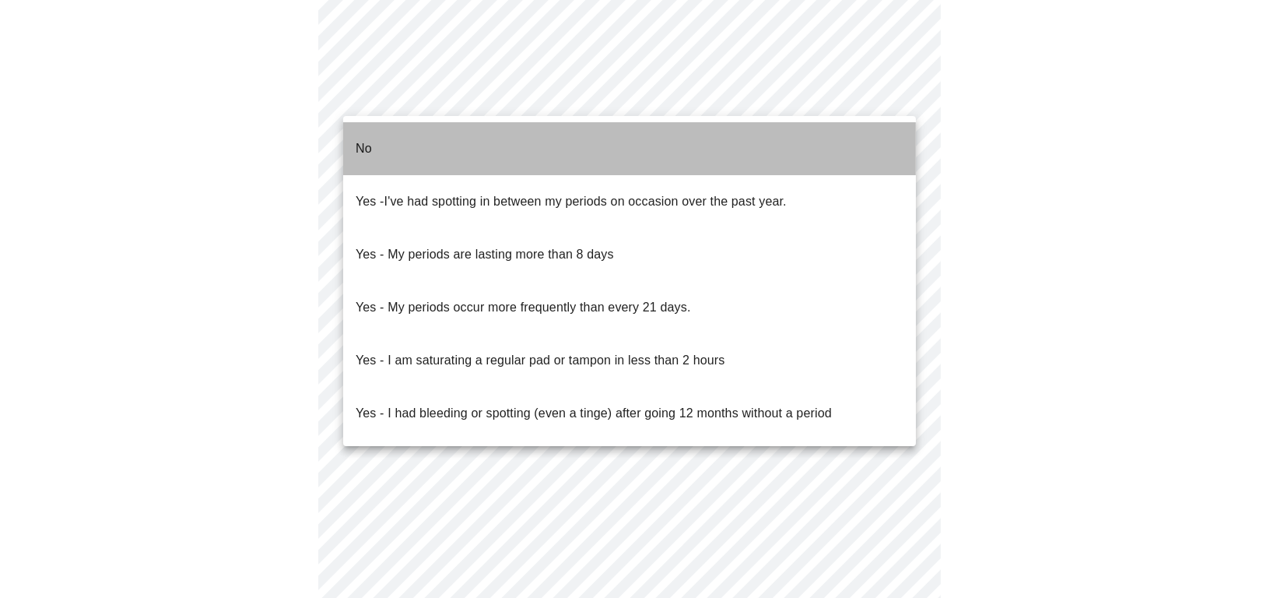
click at [430, 139] on li "No" at bounding box center [629, 148] width 573 height 53
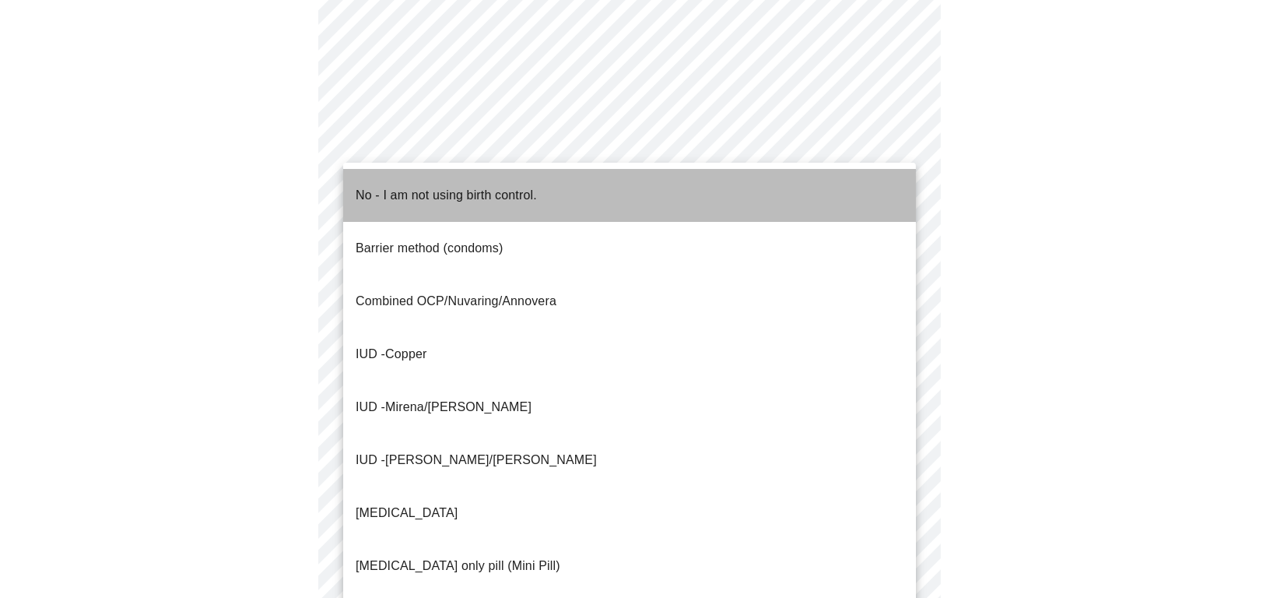
click at [404, 186] on p "No - I am not using birth control." at bounding box center [446, 195] width 181 height 19
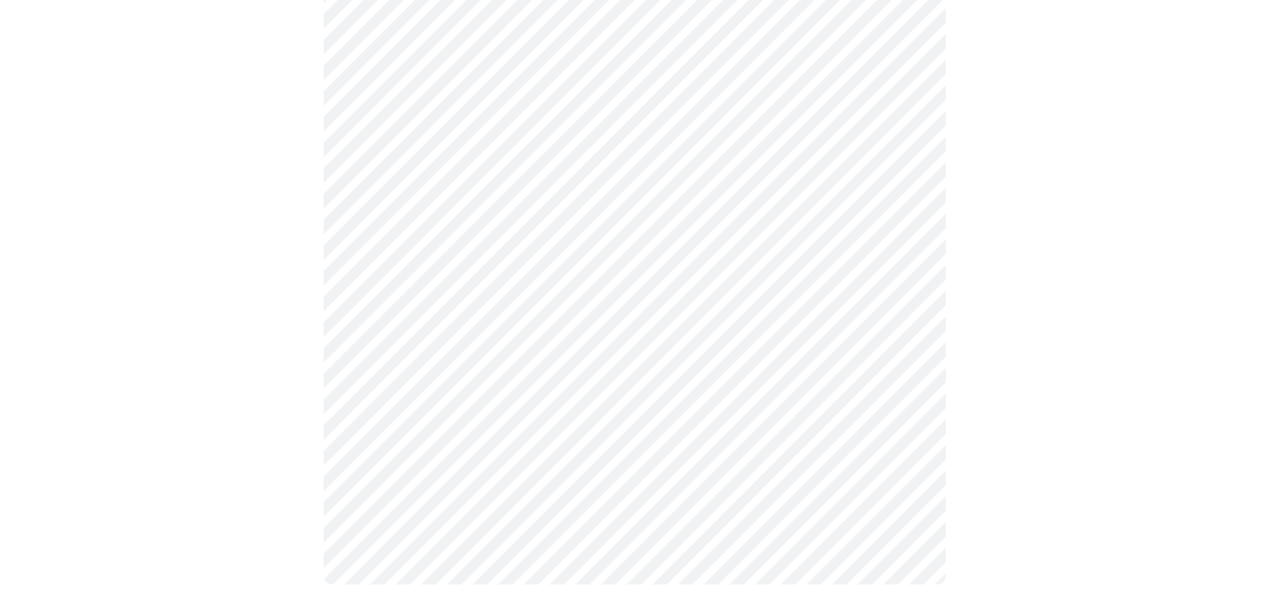
scroll to position [810, 0]
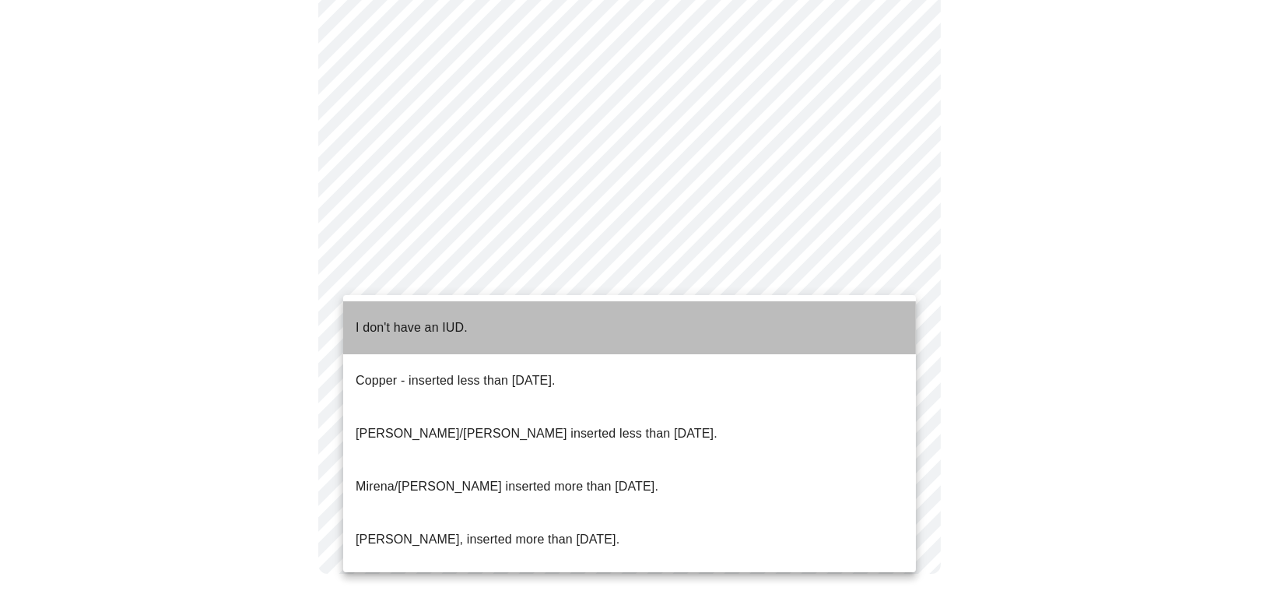
click at [391, 318] on p "I don't have an IUD." at bounding box center [412, 327] width 112 height 19
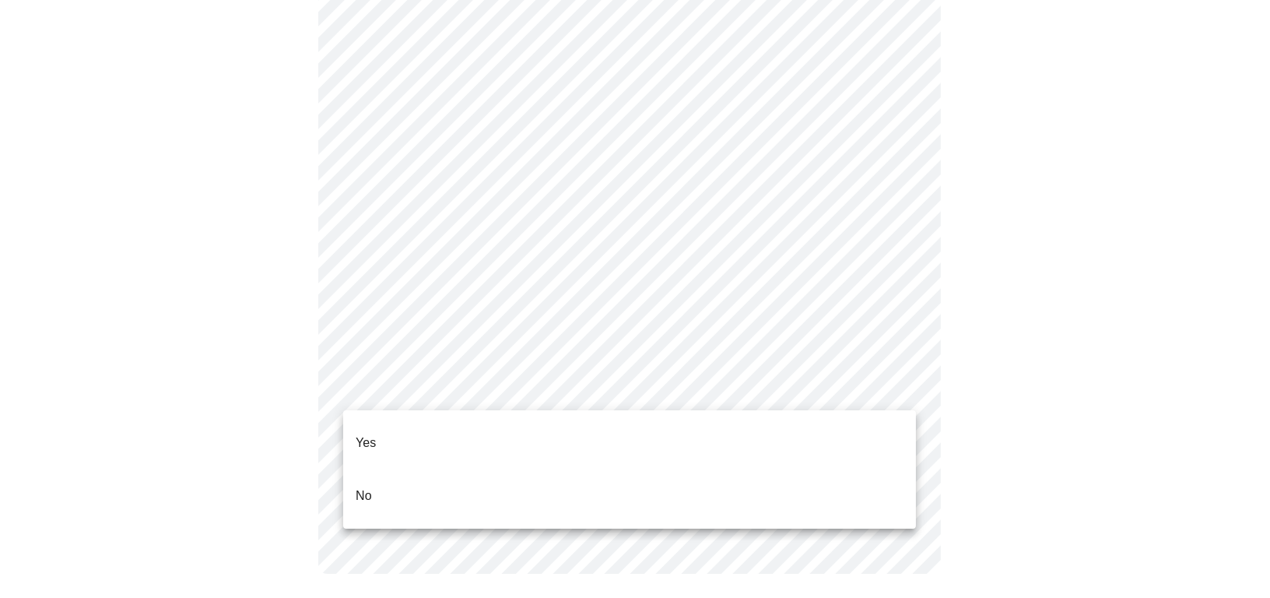
click at [370, 486] on p "No" at bounding box center [364, 495] width 16 height 19
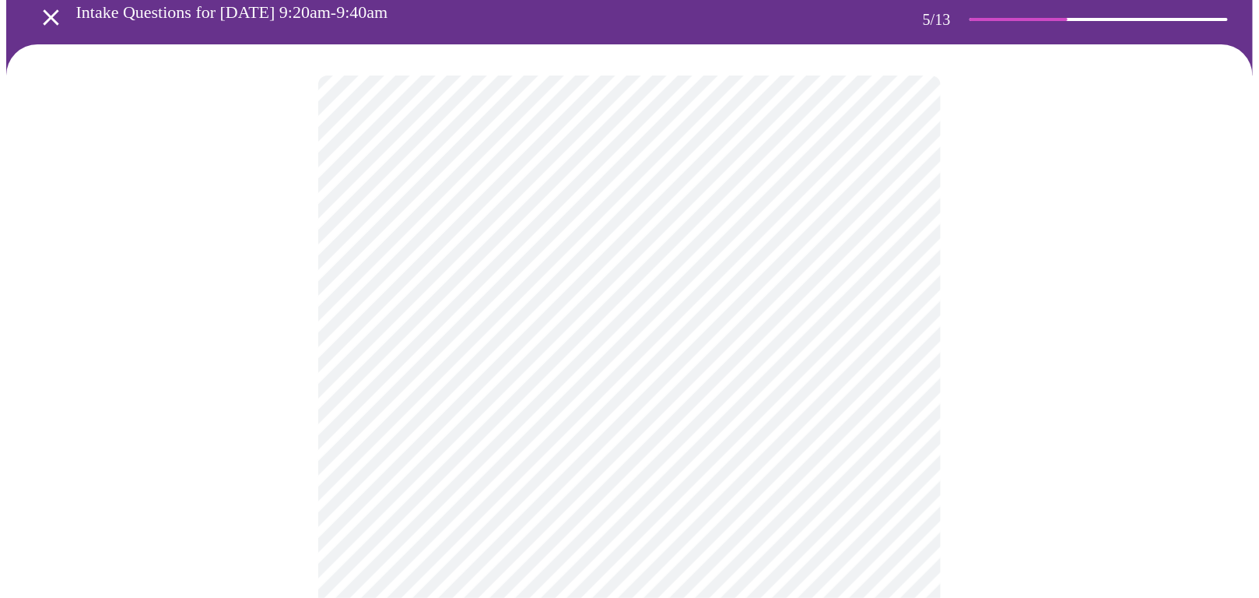
scroll to position [212, 0]
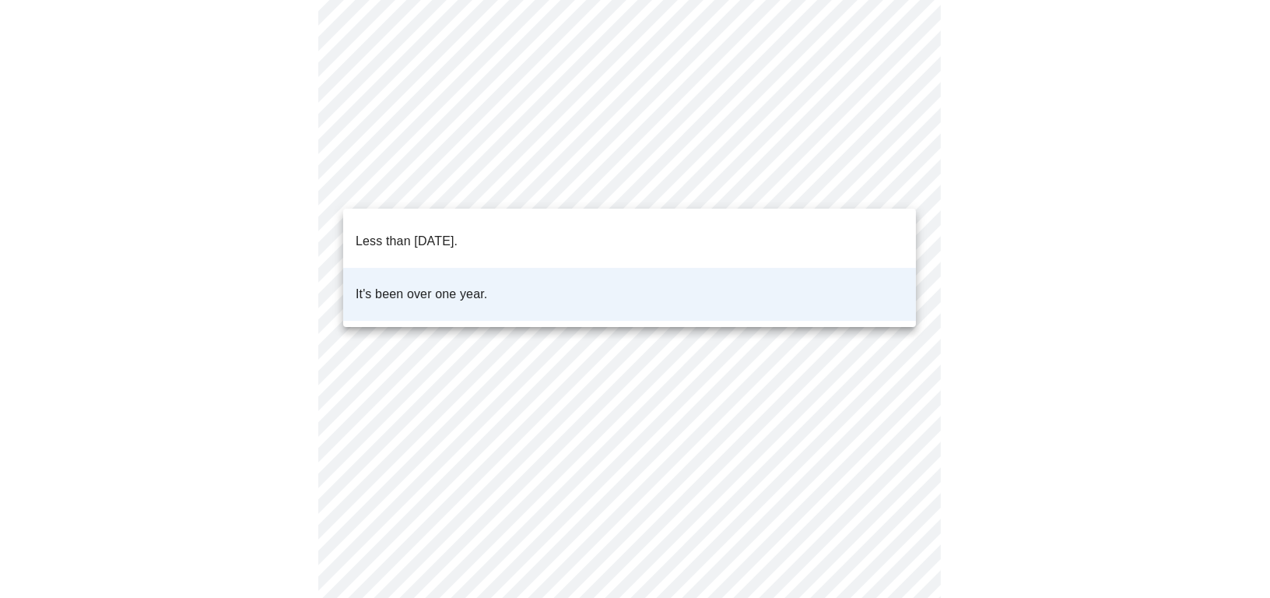
click at [406, 186] on body "MyMenopauseRx Appointments Messaging Labs Uploads Medications Community Refer a…" at bounding box center [634, 349] width 1257 height 1109
click at [402, 232] on p "Less than [DATE]." at bounding box center [407, 241] width 102 height 19
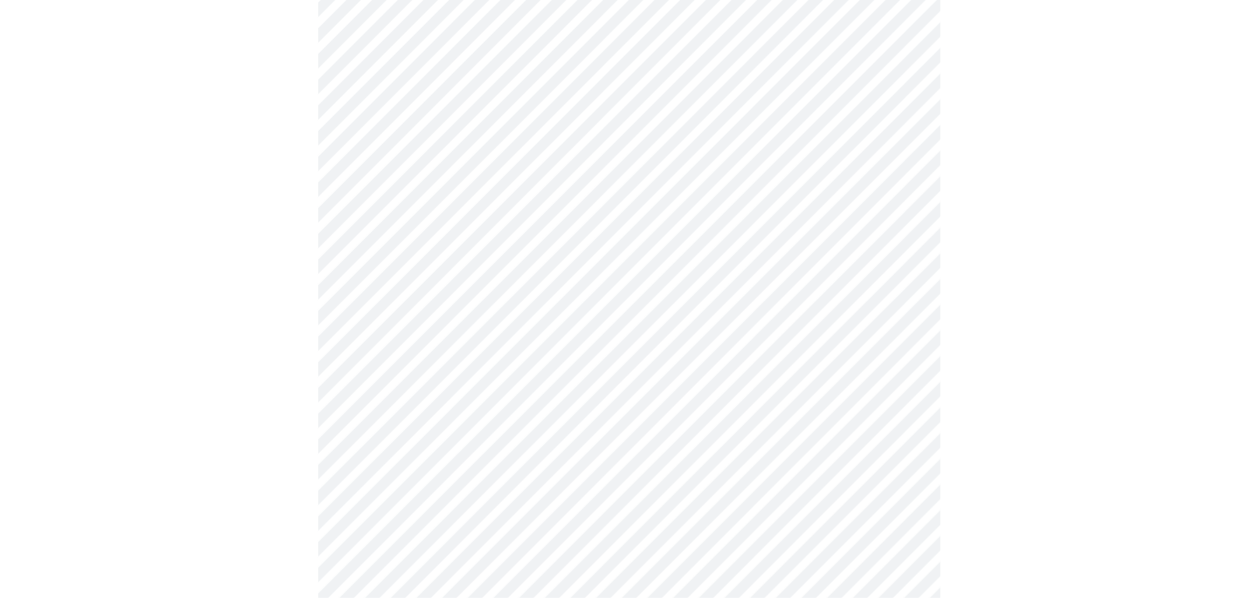
scroll to position [353, 0]
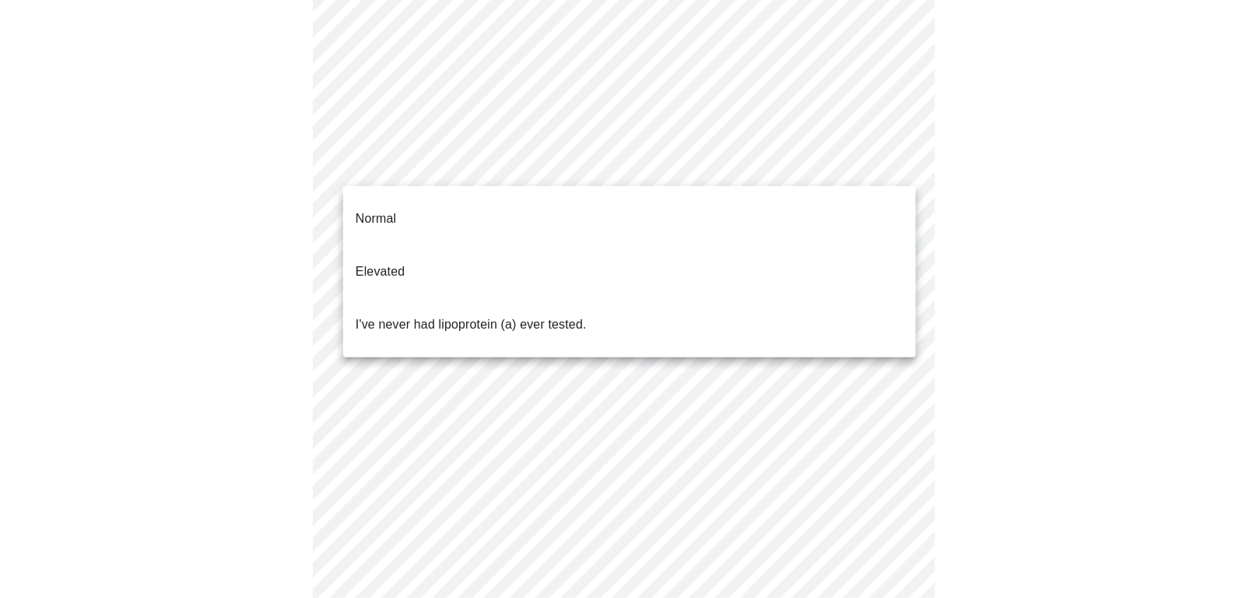
click at [393, 171] on body "MyMenopauseRx Appointments Messaging Labs Uploads Medications Community Refer a…" at bounding box center [629, 207] width 1247 height 1109
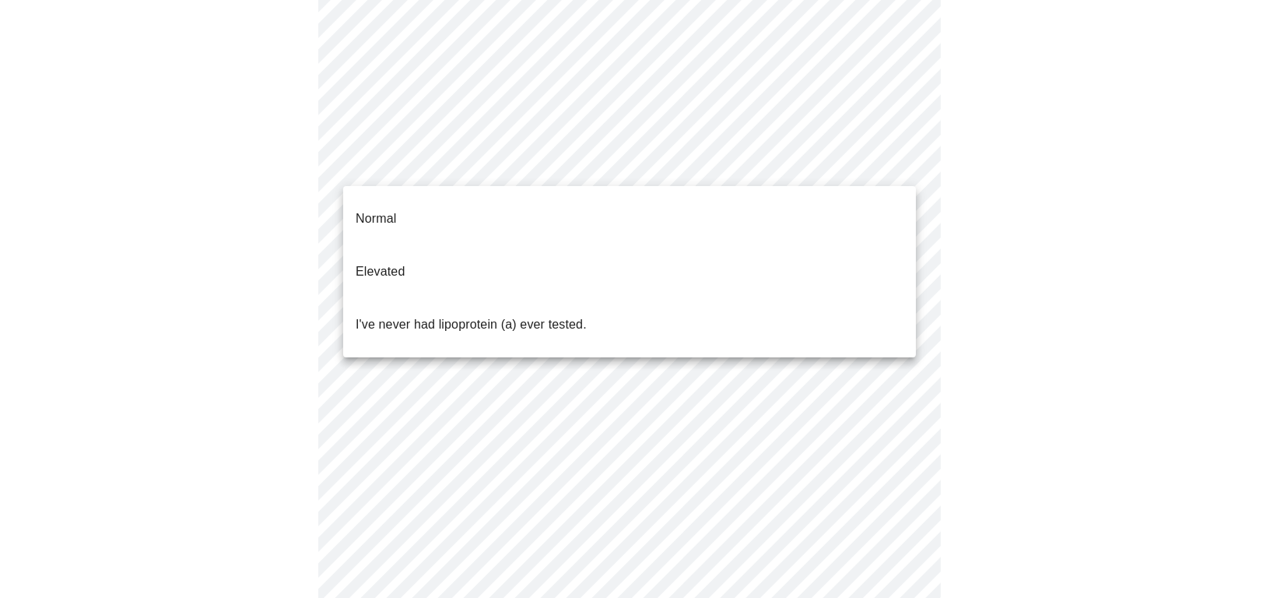
click at [376, 262] on p "Elevated" at bounding box center [380, 271] width 49 height 19
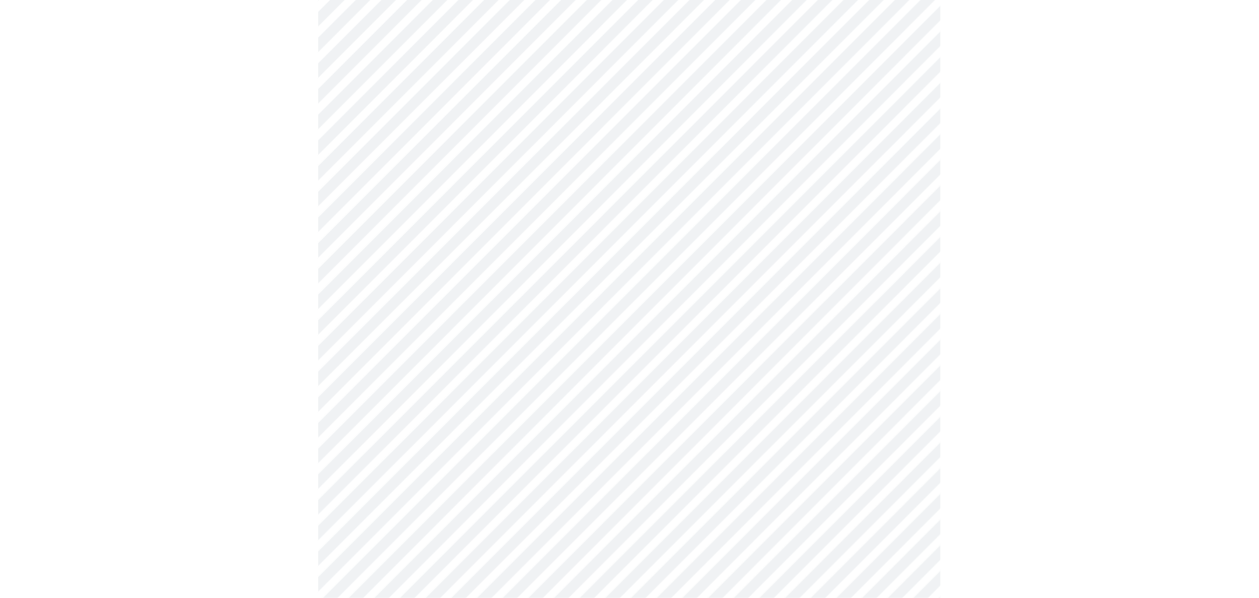
scroll to position [3678, 0]
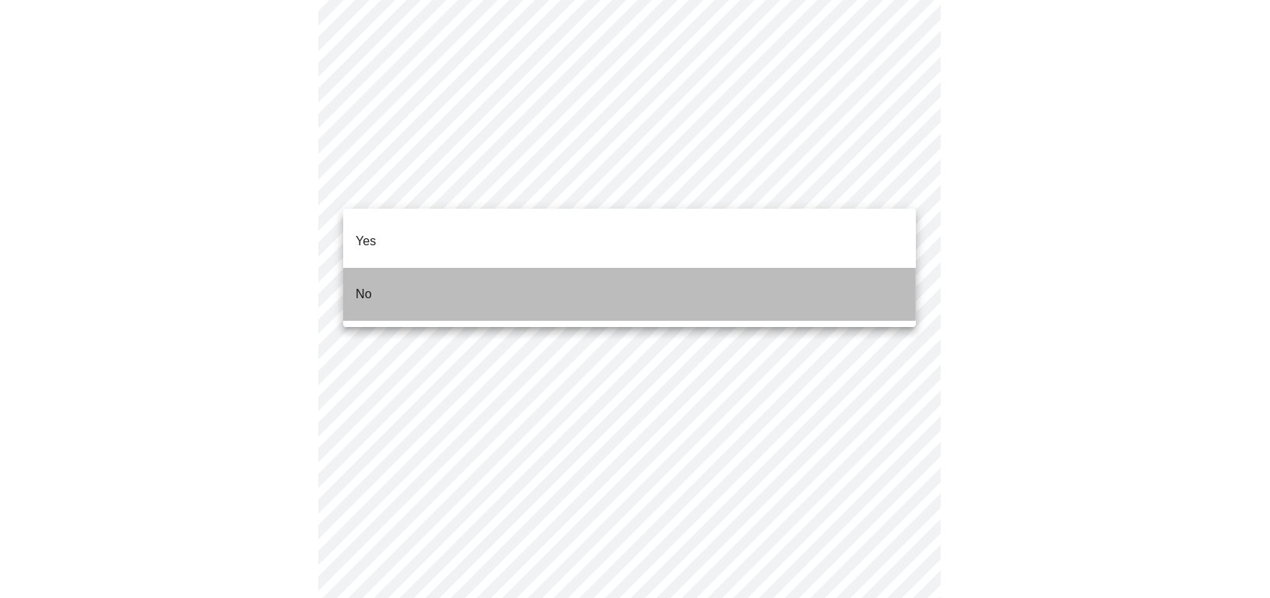
click at [380, 268] on li "No" at bounding box center [629, 294] width 573 height 53
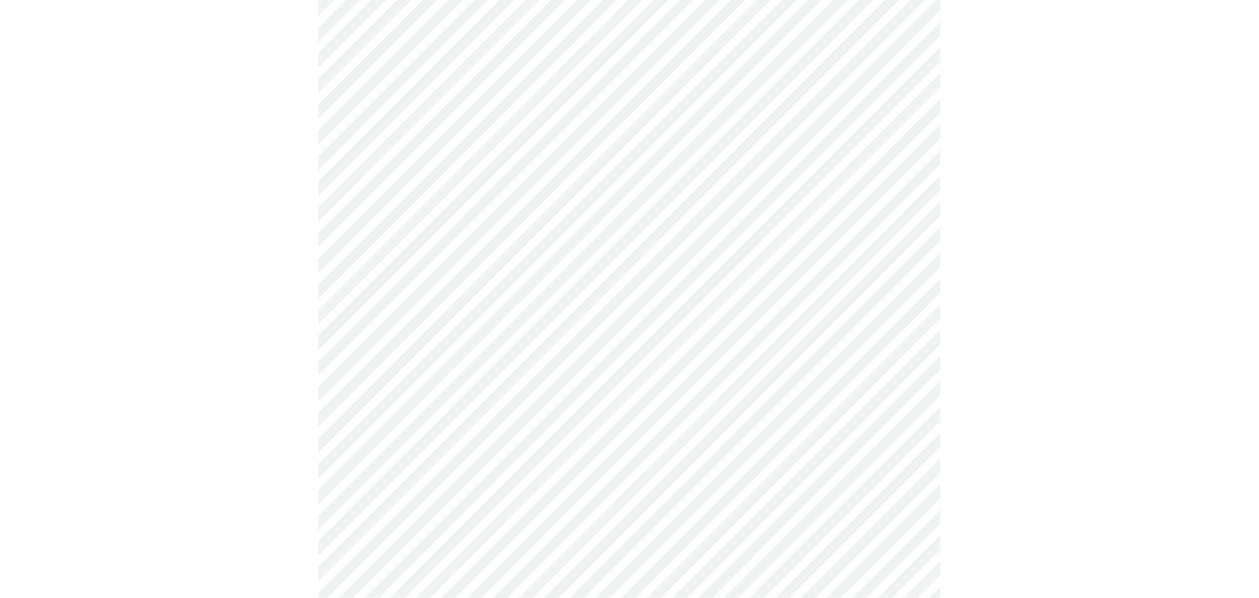
scroll to position [1273, 0]
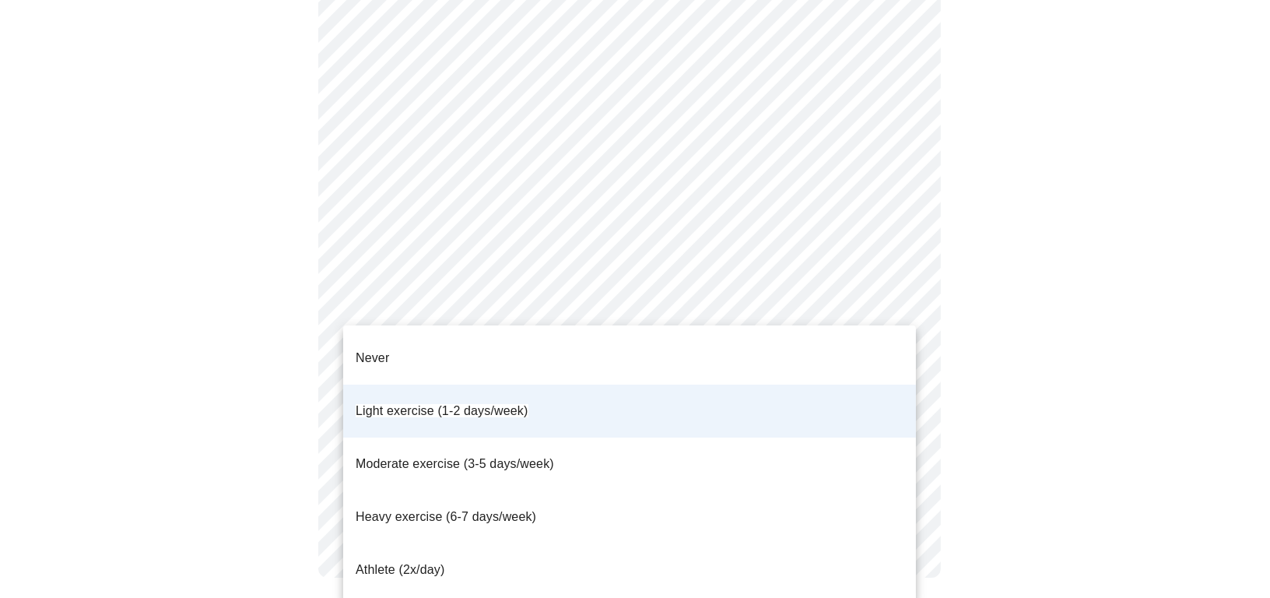
click at [412, 457] on span "Moderate exercise (3-5 days/week)" at bounding box center [455, 463] width 198 height 13
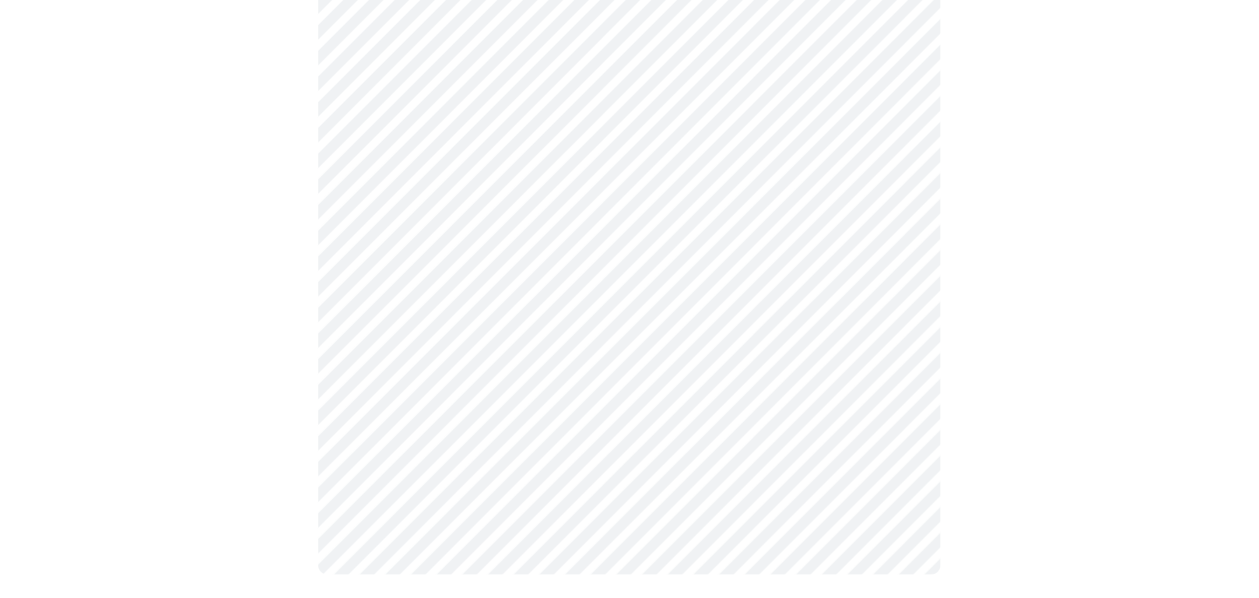
scroll to position [1277, 0]
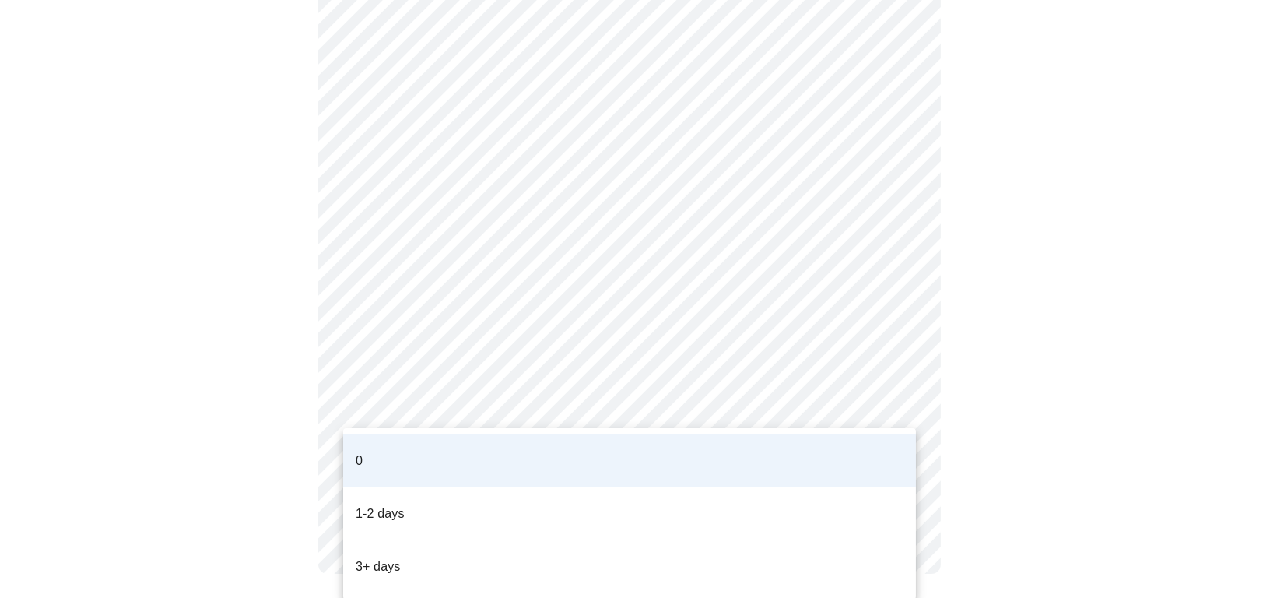
click at [370, 444] on li "0" at bounding box center [629, 460] width 573 height 53
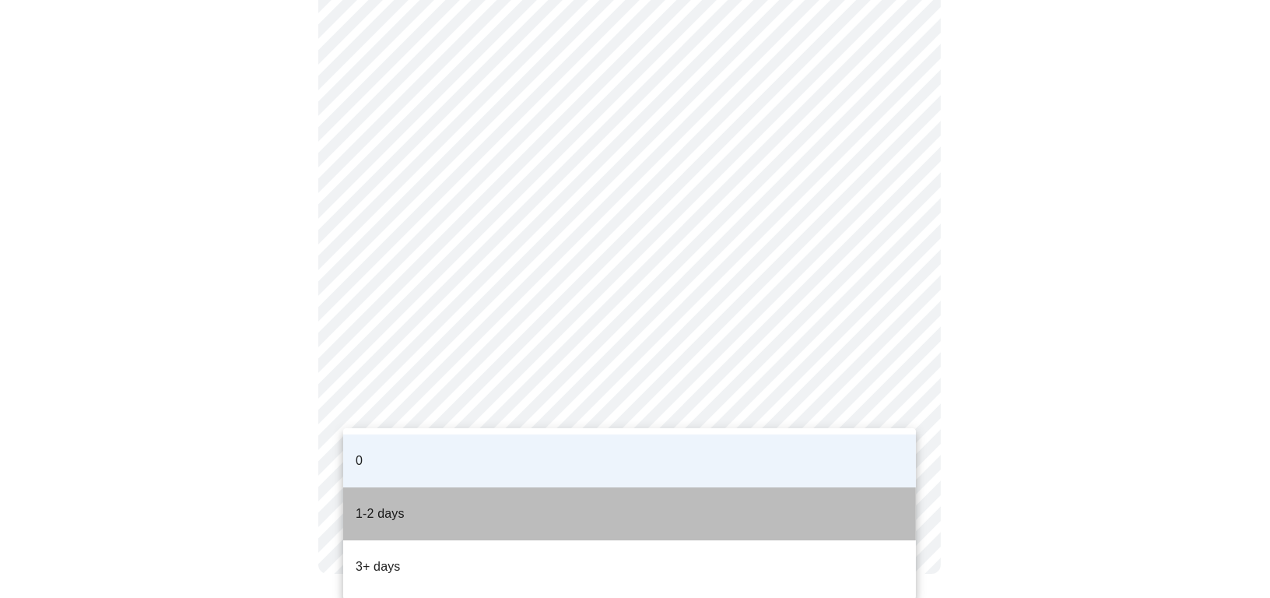
click at [381, 504] on p "1-2 days" at bounding box center [380, 513] width 49 height 19
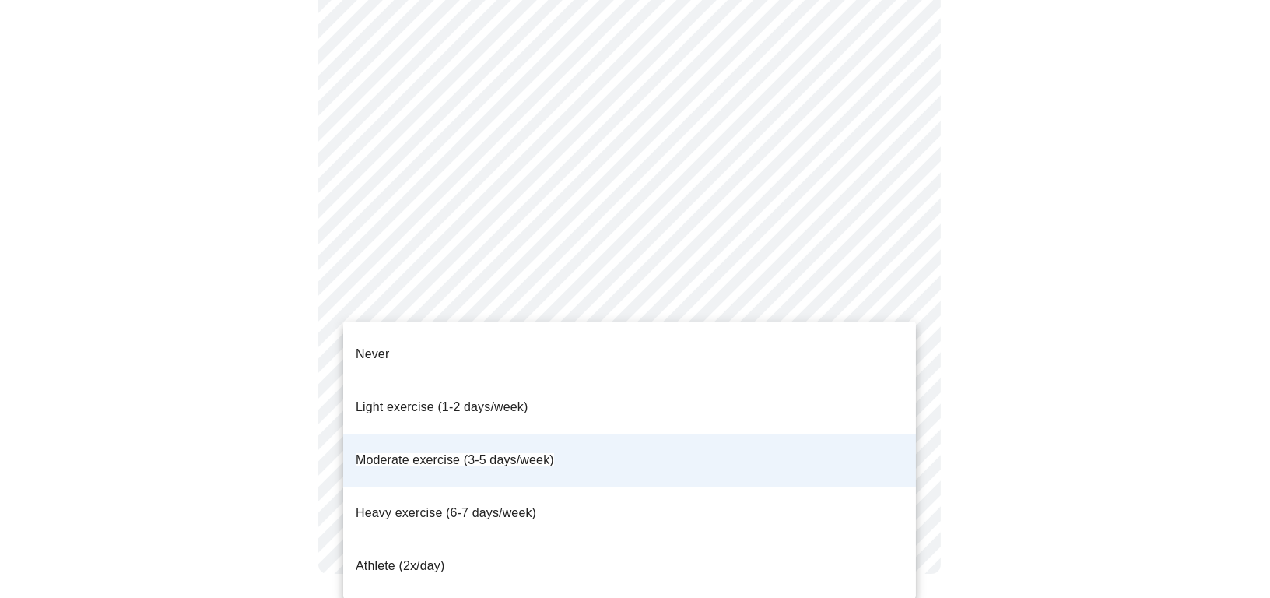
click at [430, 453] on span "Moderate exercise (3-5 days/week)" at bounding box center [455, 459] width 198 height 13
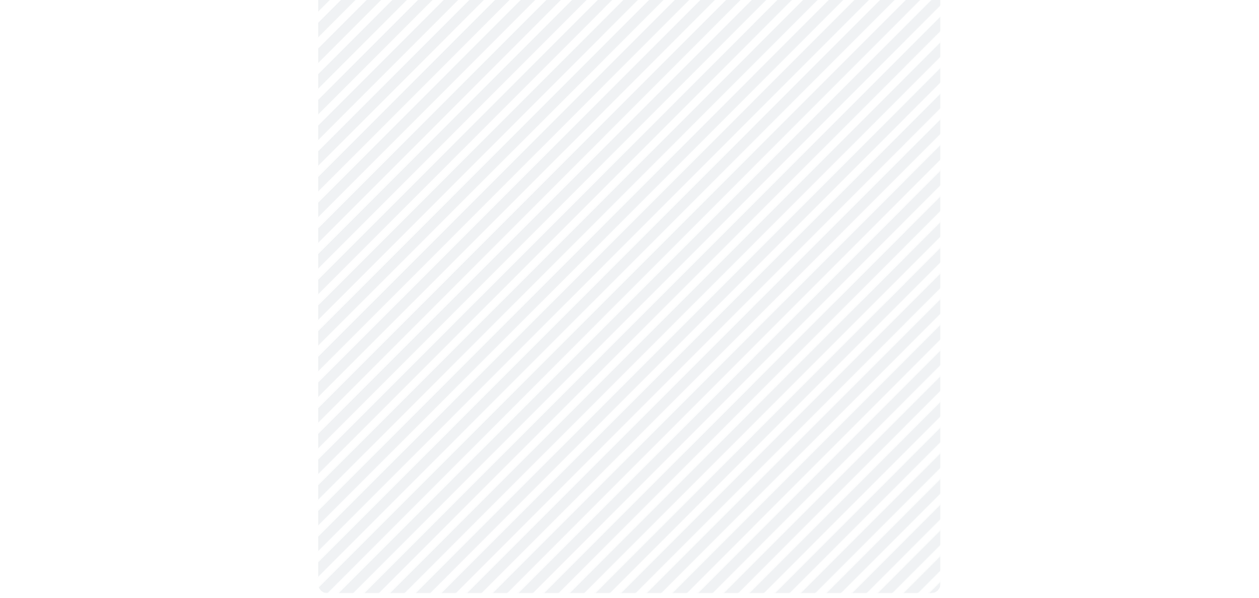
scroll to position [656, 0]
